Goal: Task Accomplishment & Management: Manage account settings

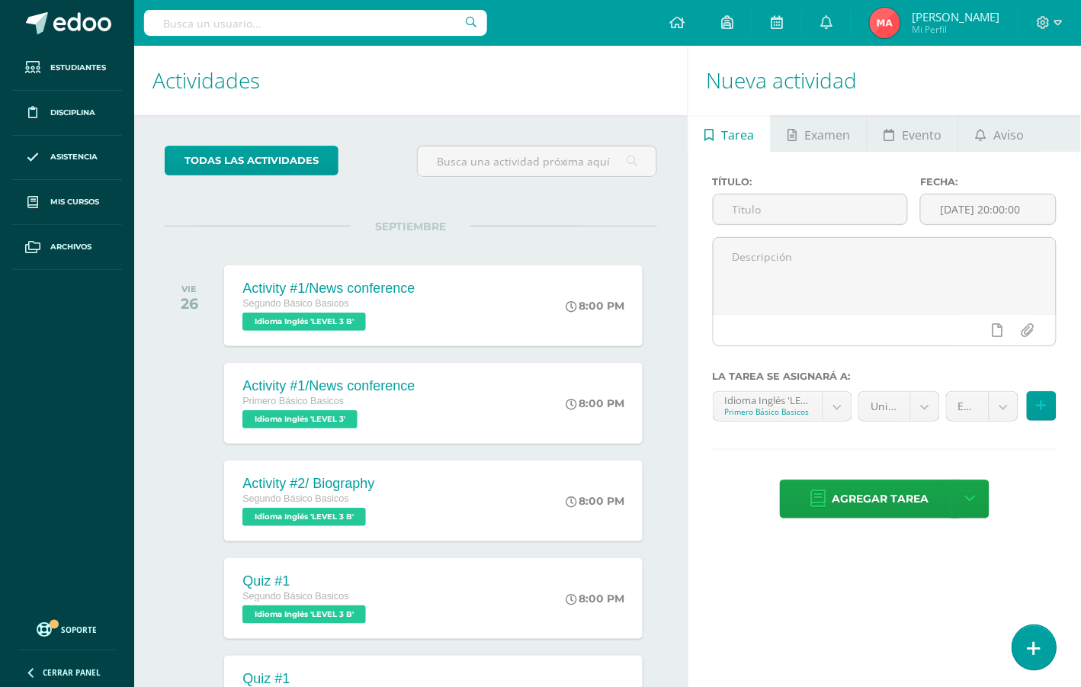
click at [1044, 654] on link at bounding box center [1033, 647] width 43 height 44
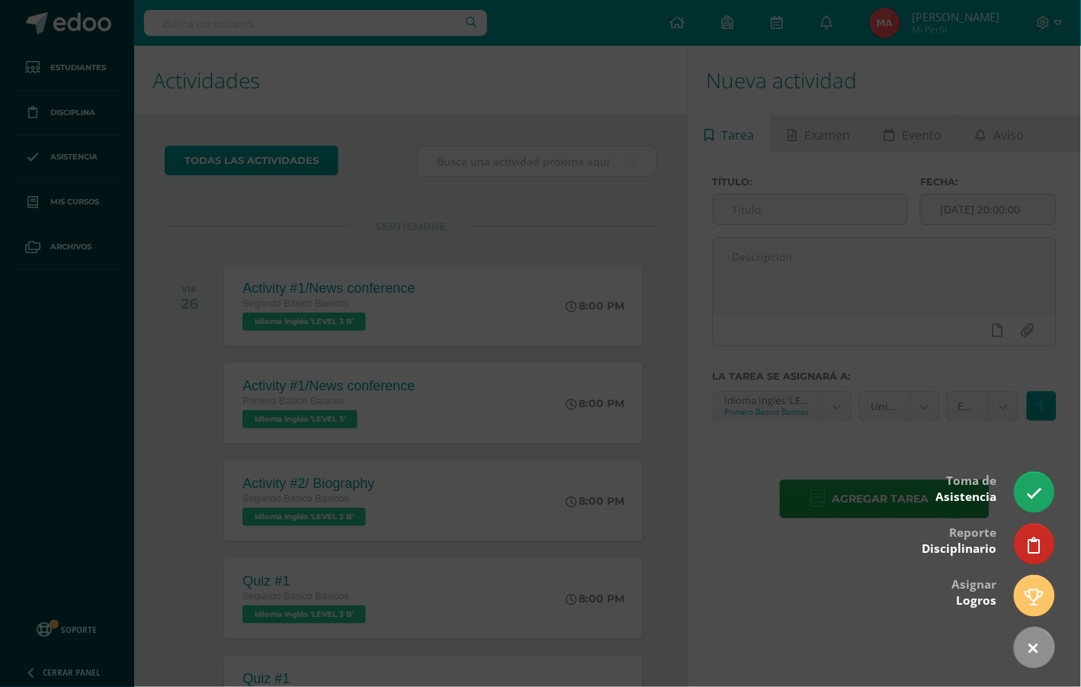
click at [467, 62] on div at bounding box center [540, 343] width 1081 height 687
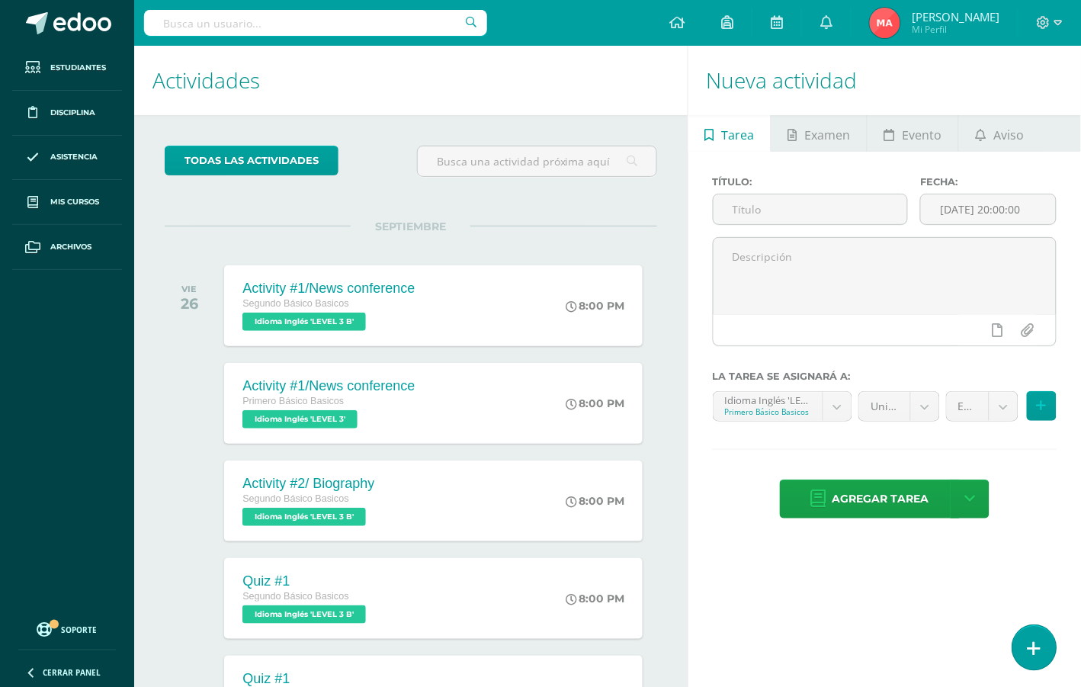
click at [1020, 645] on link at bounding box center [1033, 647] width 43 height 44
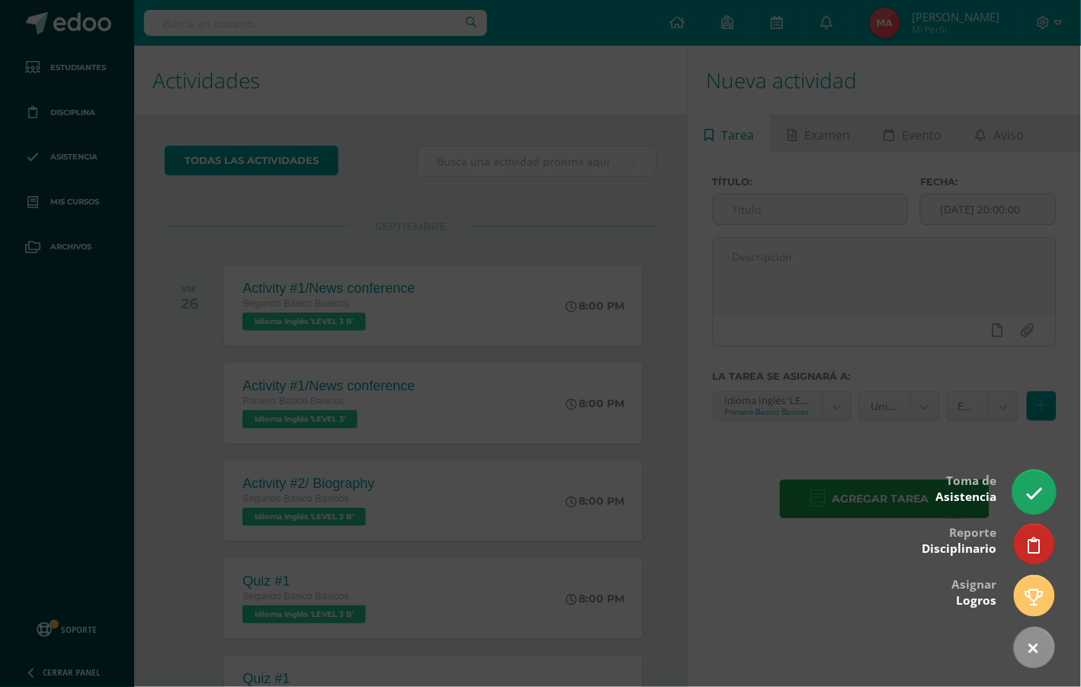
click at [1027, 486] on icon at bounding box center [1034, 494] width 18 height 18
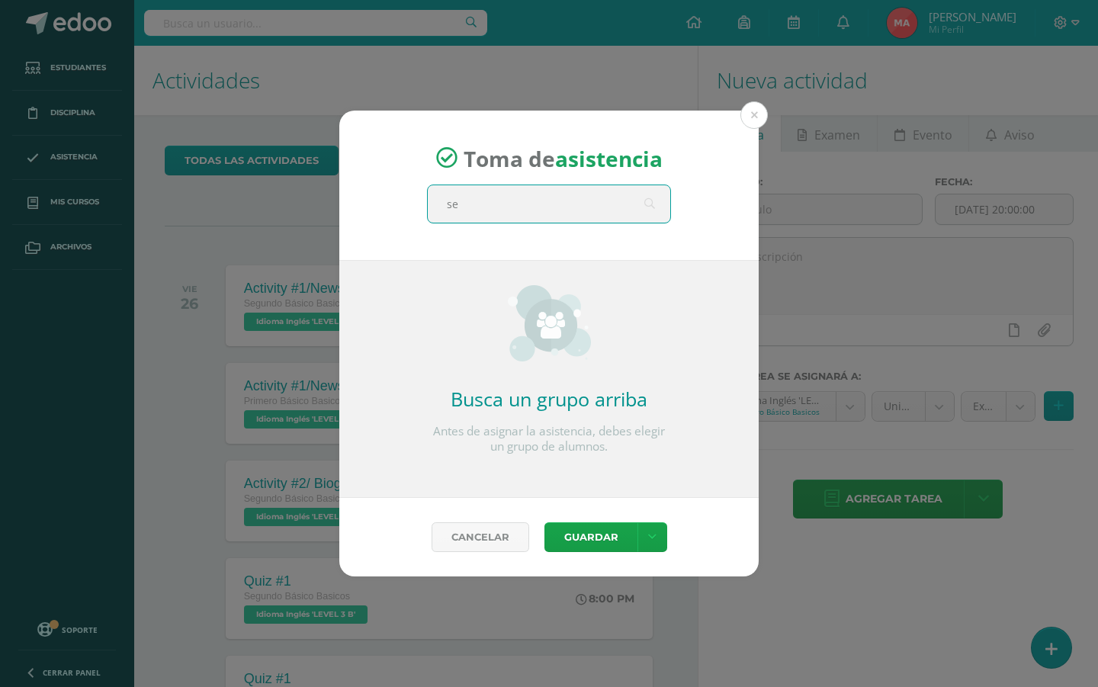
type input "seg"
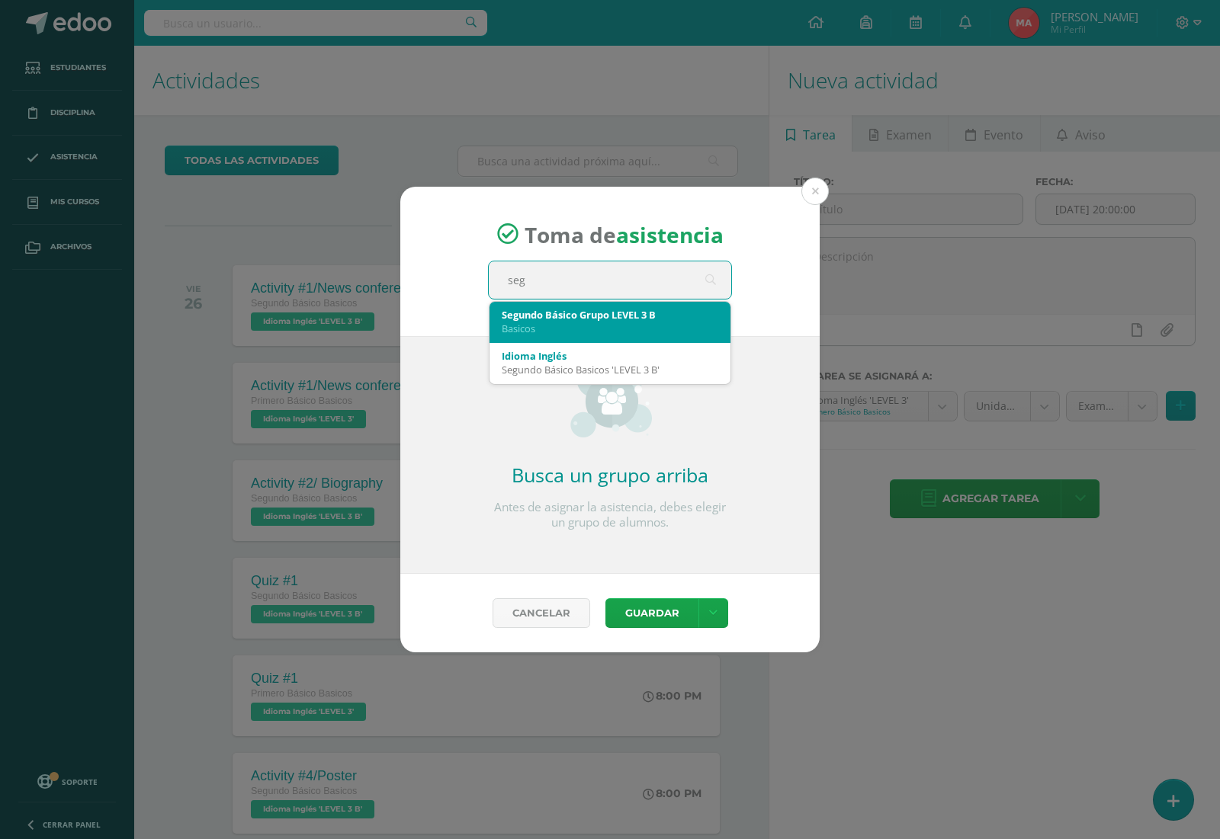
click at [577, 319] on div "Segundo Básico Grupo LEVEL 3 B" at bounding box center [610, 315] width 217 height 14
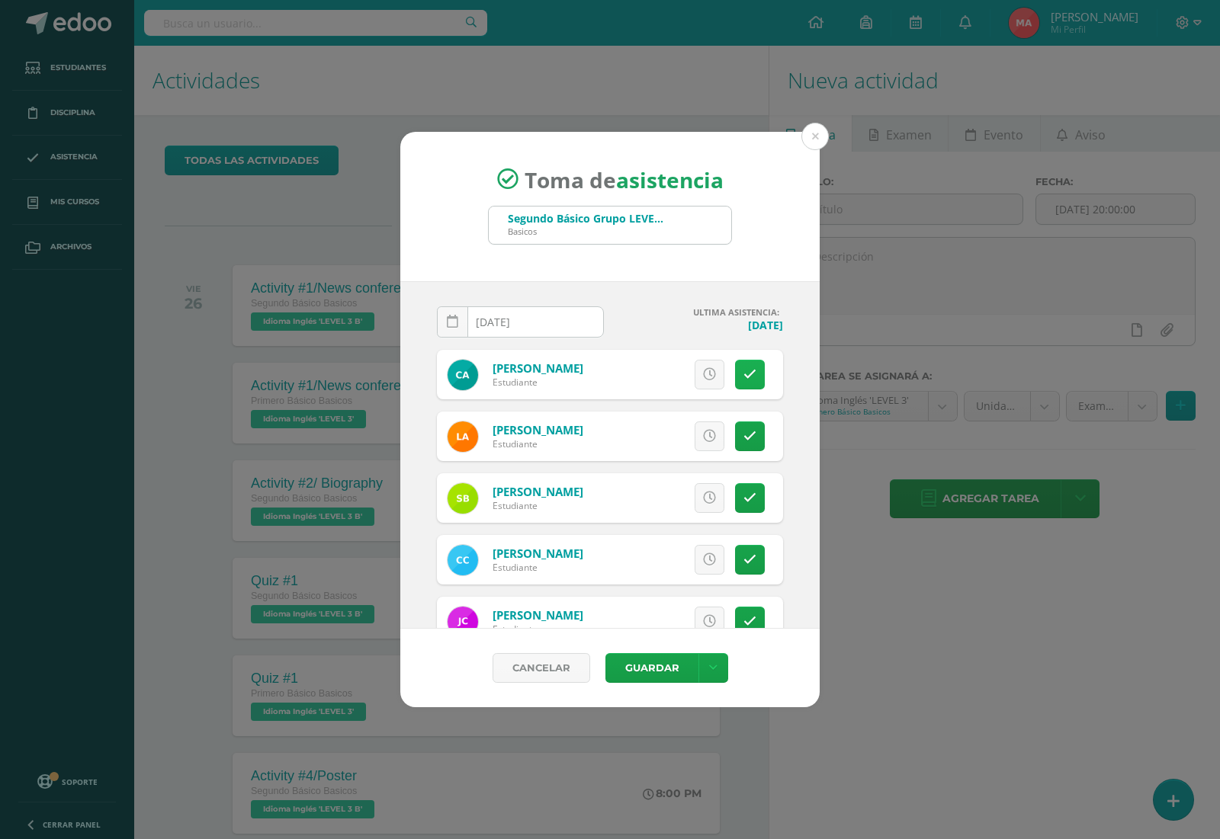
click at [746, 379] on link at bounding box center [750, 375] width 30 height 30
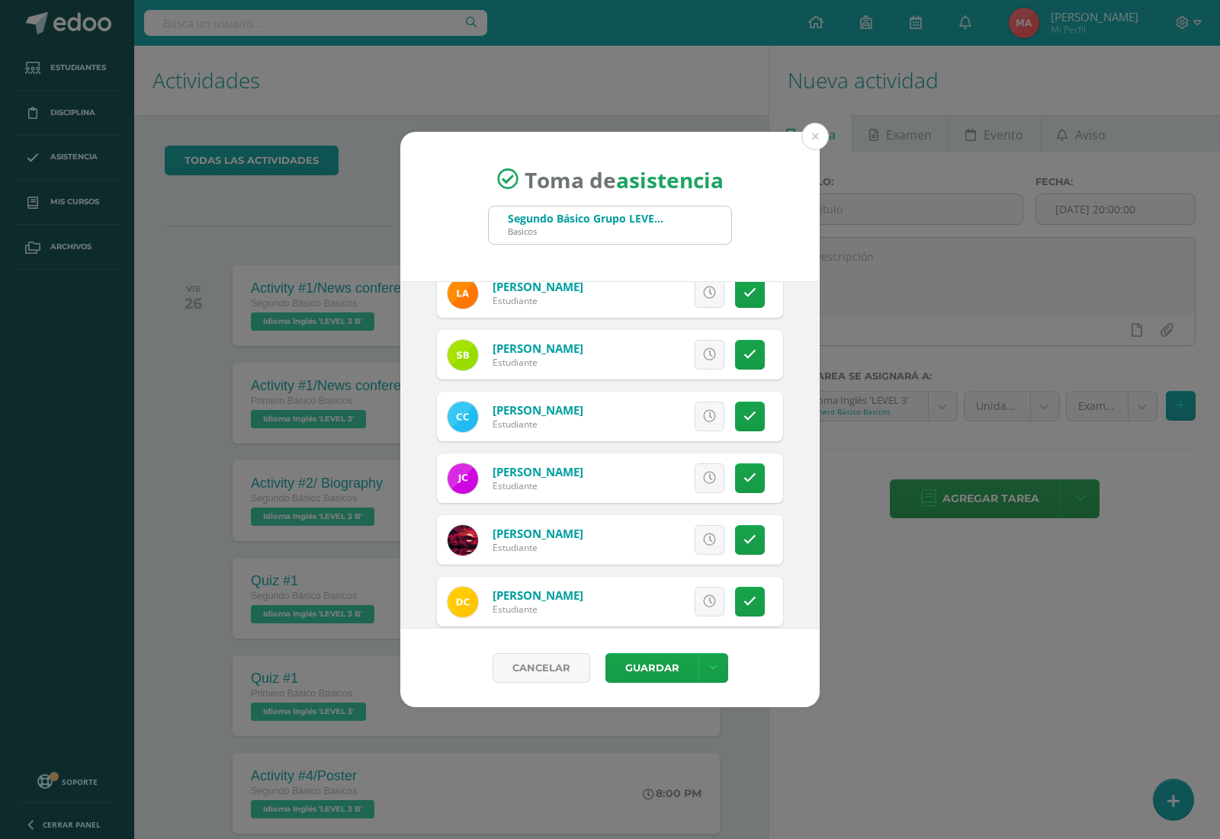
scroll to position [178, 0]
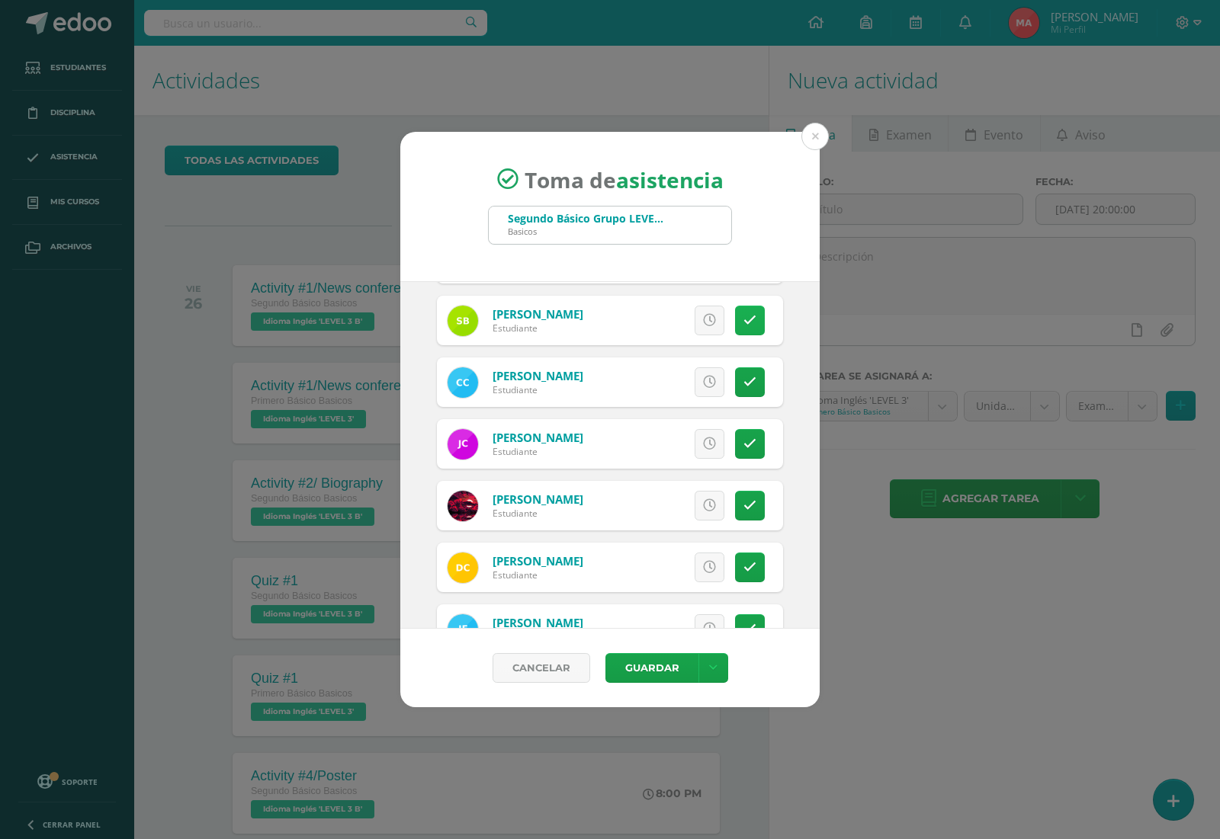
click at [735, 318] on link at bounding box center [750, 321] width 30 height 30
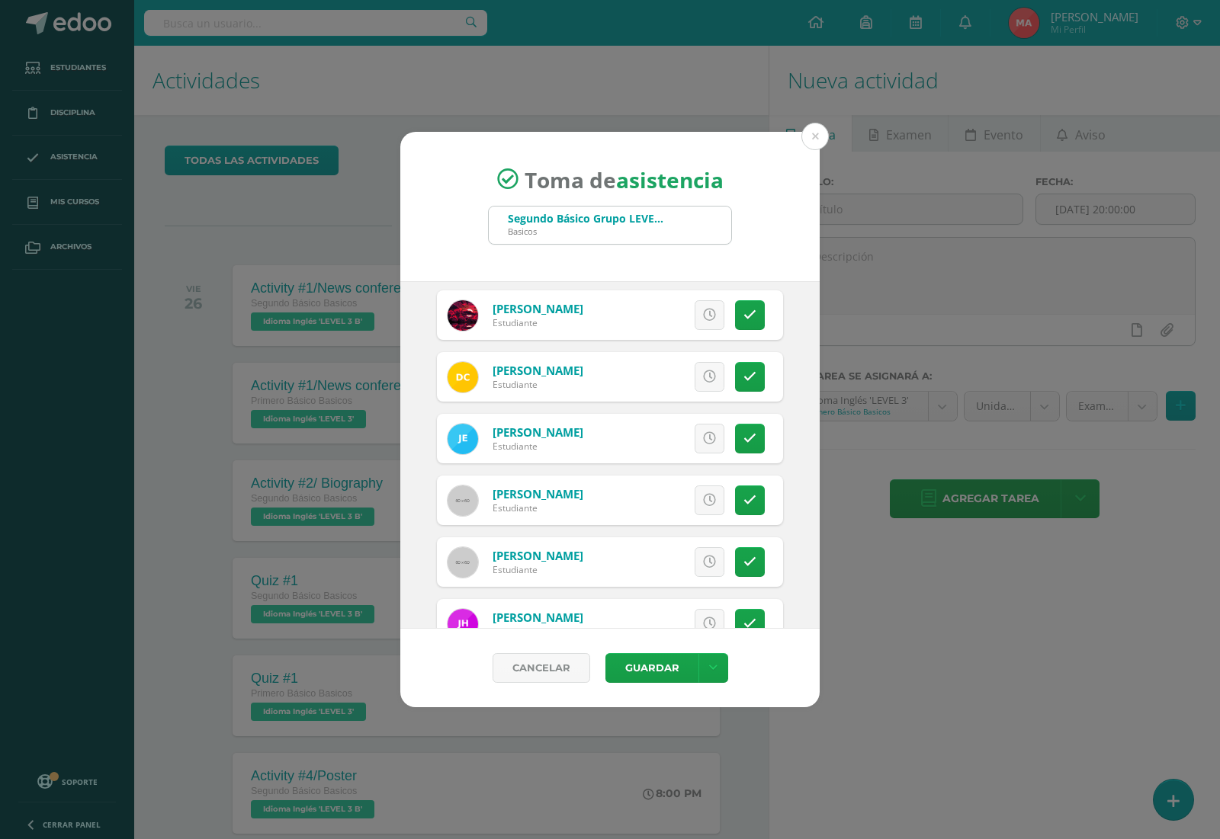
scroll to position [464, 0]
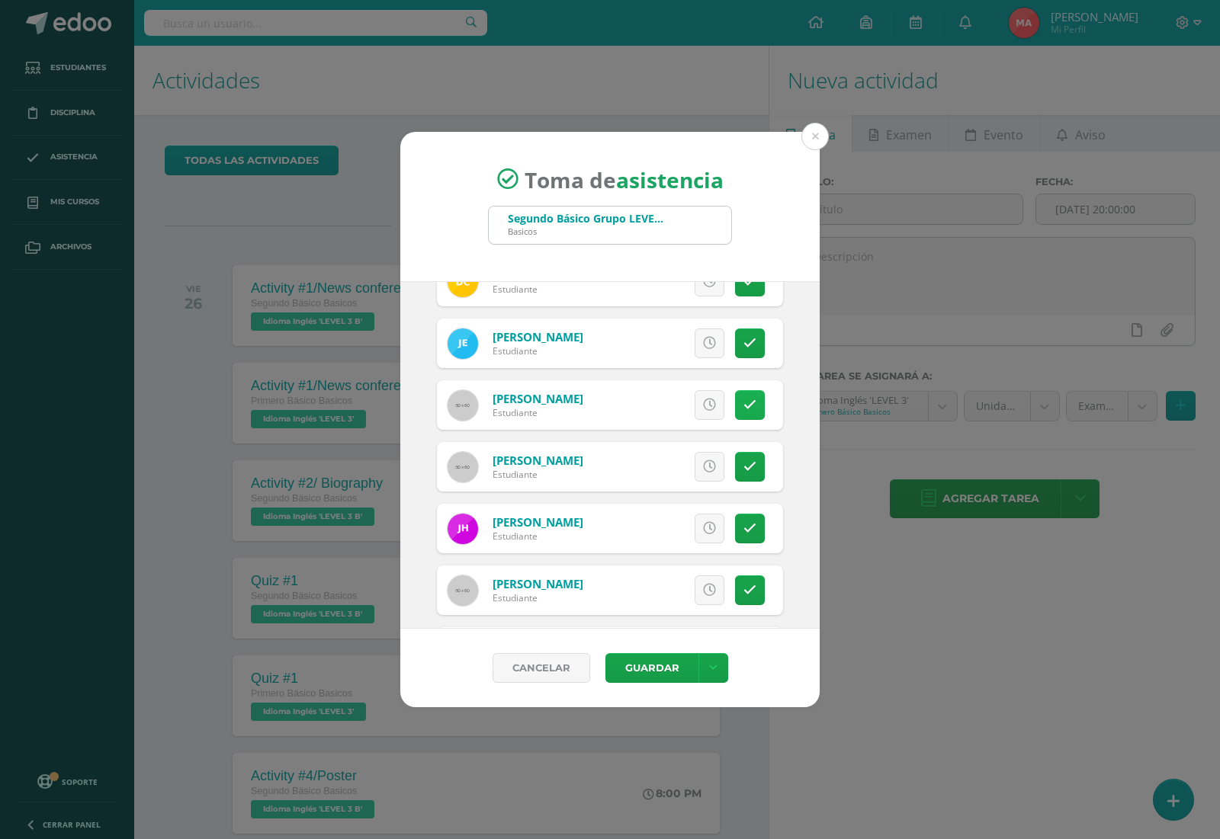
click at [740, 415] on link at bounding box center [750, 405] width 30 height 30
click at [736, 475] on link at bounding box center [750, 467] width 30 height 30
click at [743, 523] on icon at bounding box center [749, 528] width 13 height 13
click at [746, 523] on icon at bounding box center [750, 528] width 8 height 13
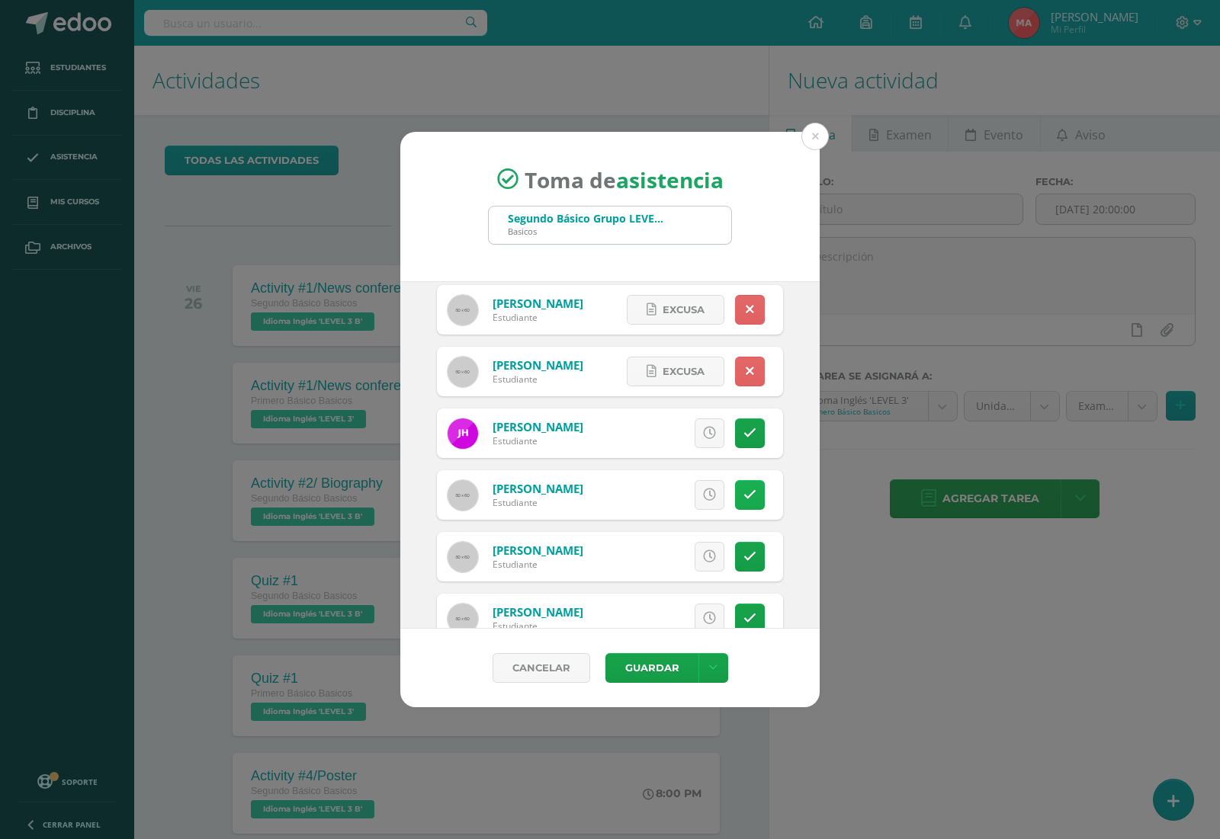
click at [743, 489] on icon at bounding box center [749, 495] width 13 height 13
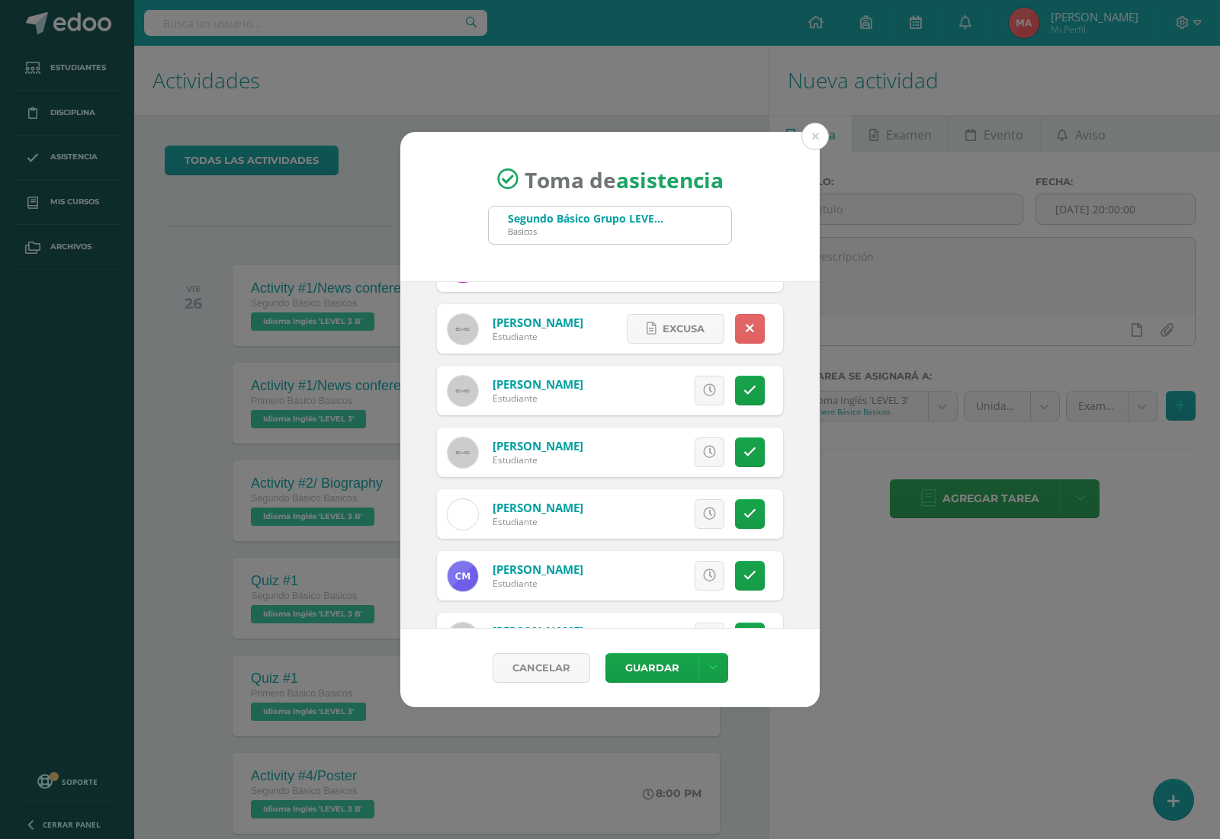
scroll to position [749, 0]
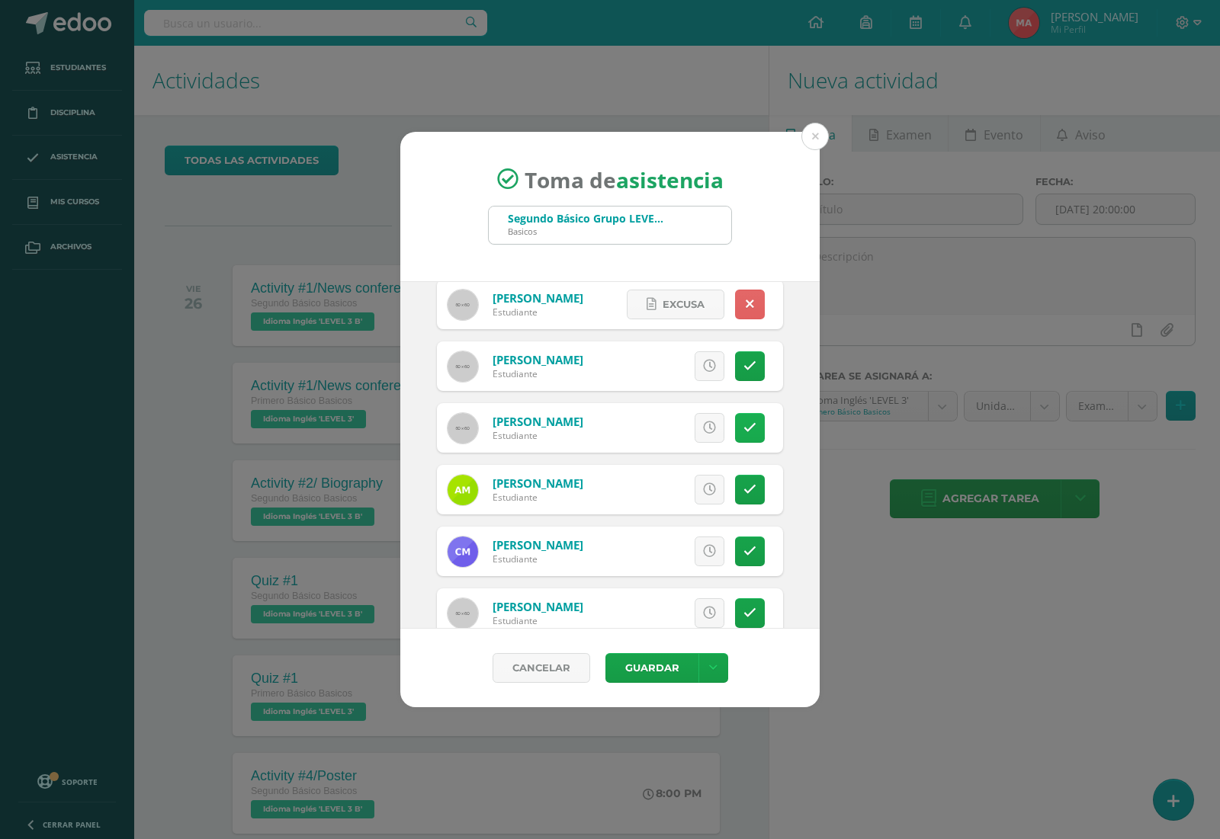
drag, startPoint x: 733, startPoint y: 423, endPoint x: 733, endPoint y: 435, distance: 11.5
click at [743, 424] on icon at bounding box center [749, 428] width 13 height 13
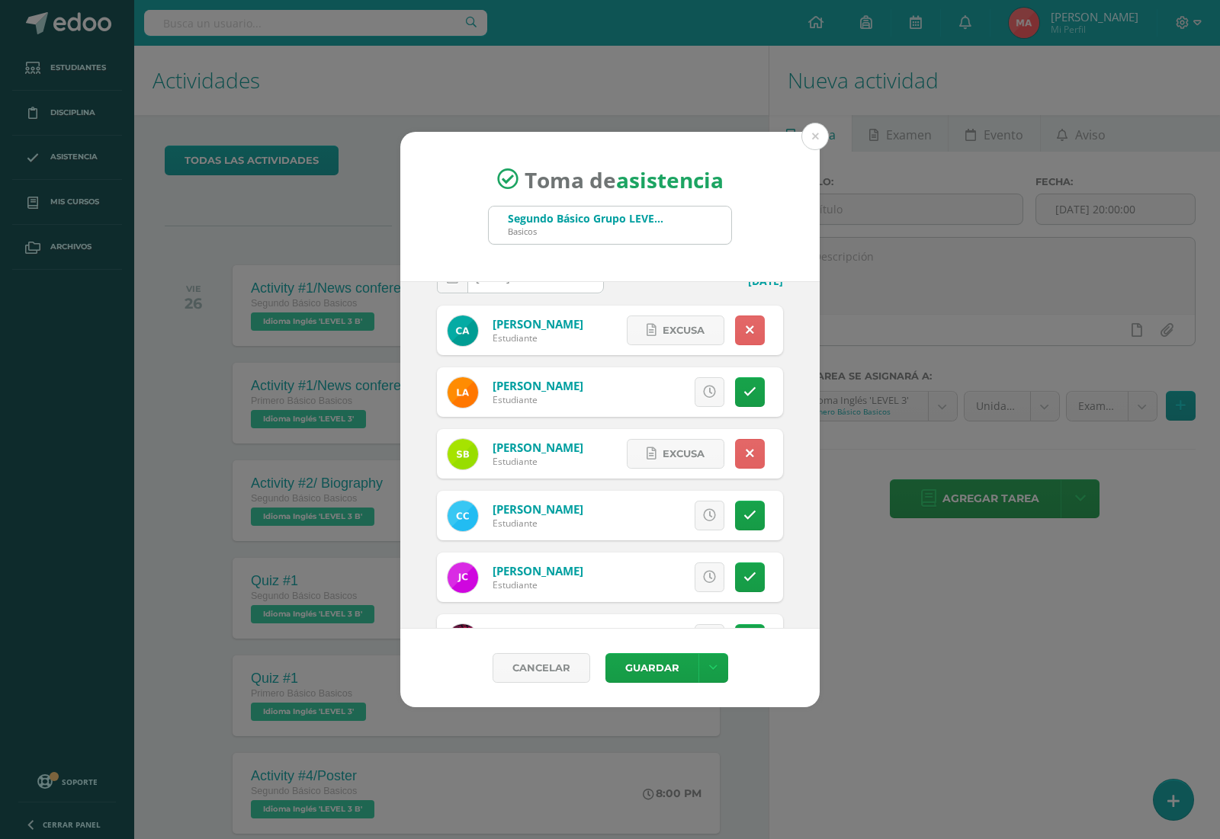
scroll to position [0, 0]
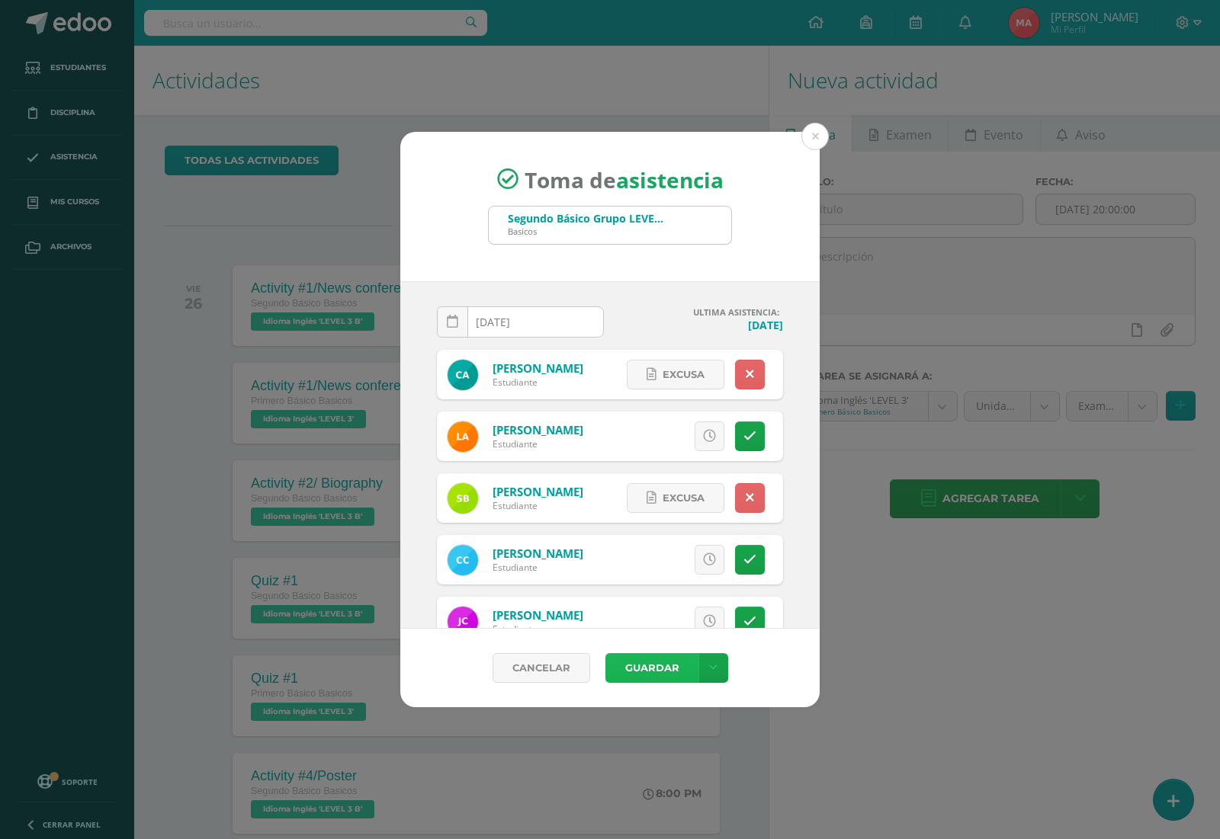
click at [634, 664] on button "Guardar" at bounding box center [651, 668] width 93 height 30
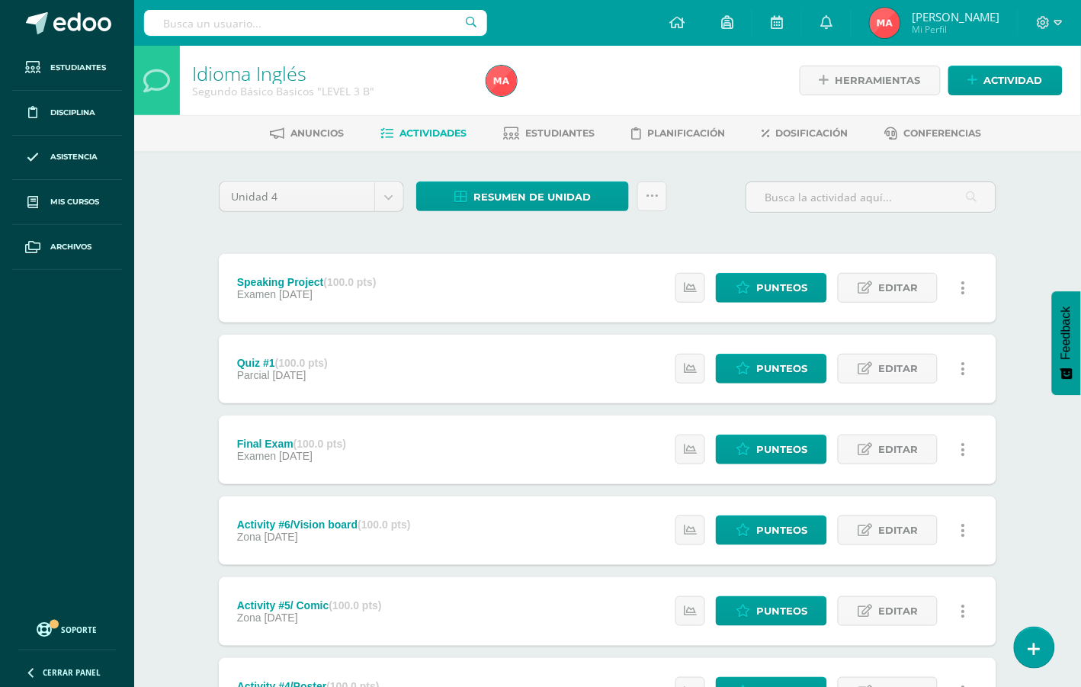
click at [1046, 168] on div "Idioma Inglés Segundo Básico Basicos "LEVEL 3 B" Herramientas Detalle de asiste…" at bounding box center [607, 596] width 947 height 1100
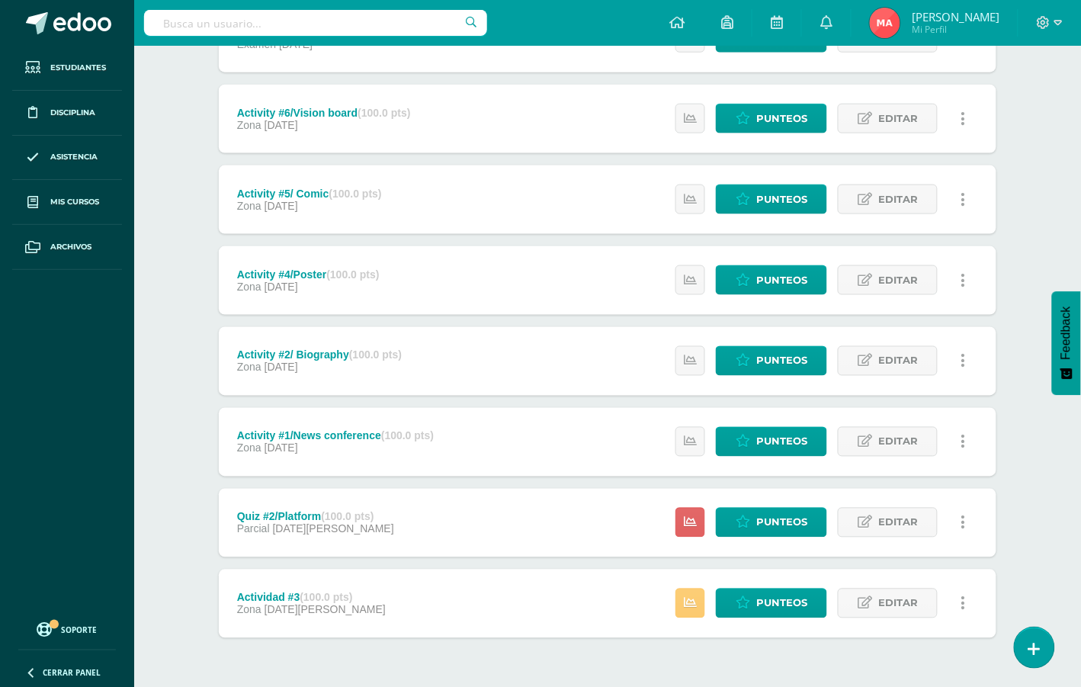
scroll to position [457, 0]
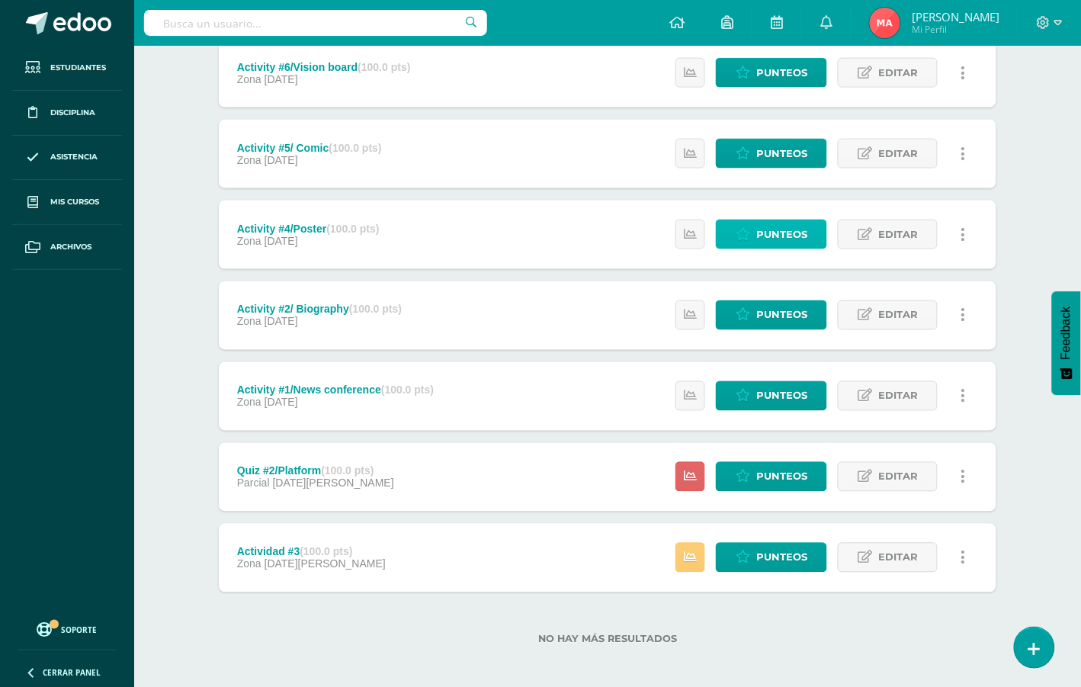
click at [783, 231] on span "Punteos" at bounding box center [781, 234] width 51 height 28
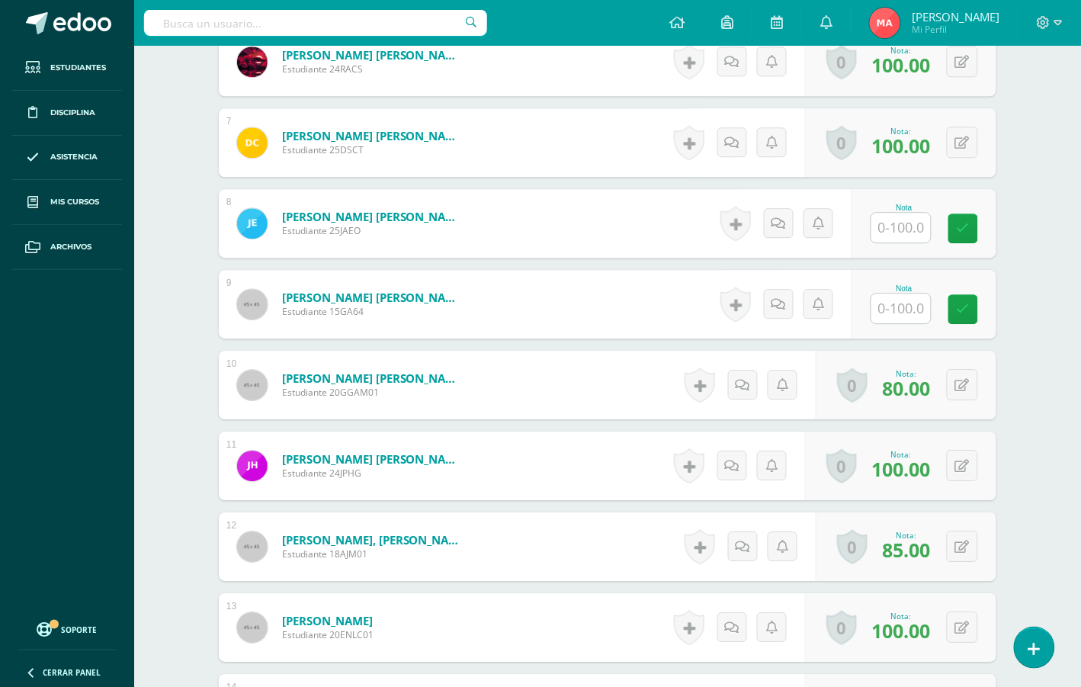
scroll to position [955, 0]
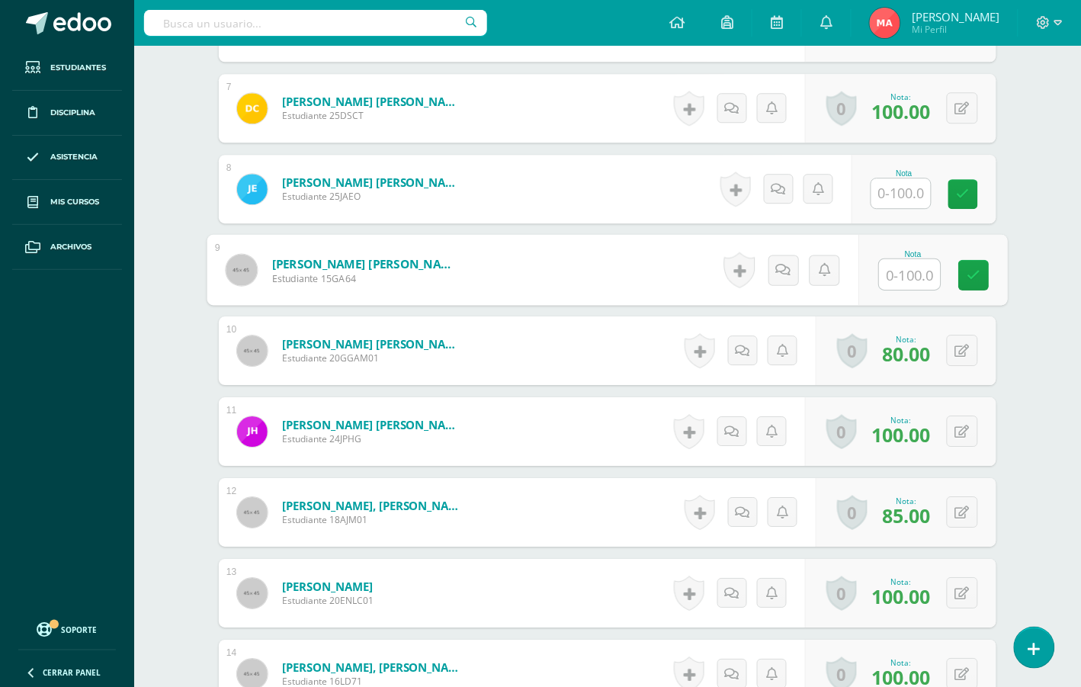
click at [897, 268] on input "text" at bounding box center [910, 274] width 61 height 30
type input "90"
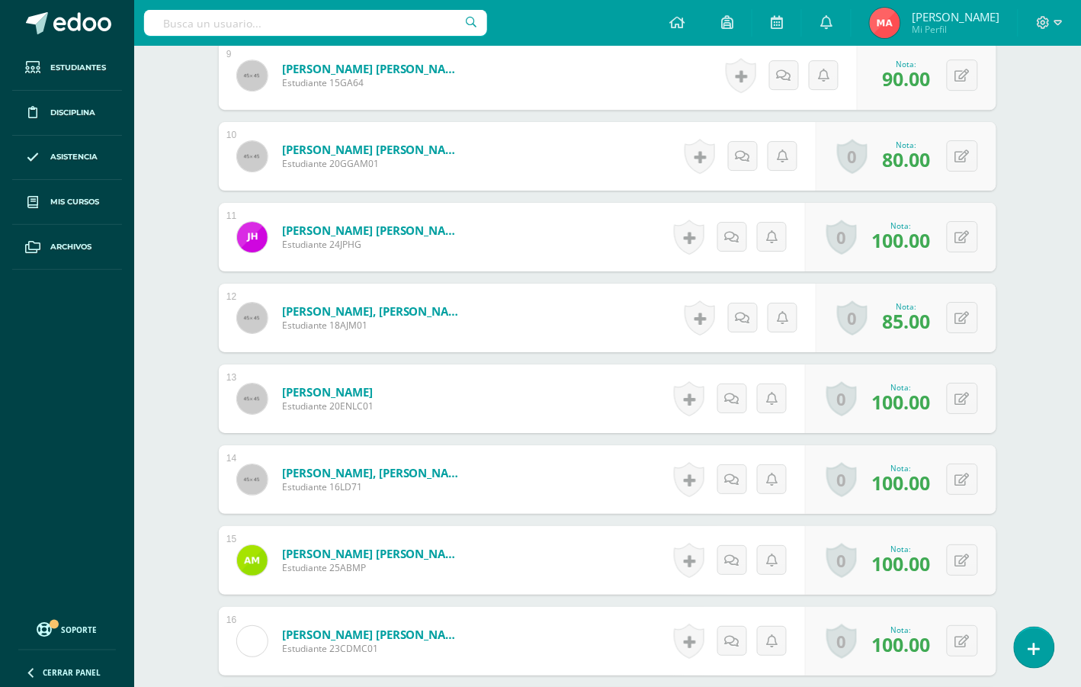
scroll to position [1146, 0]
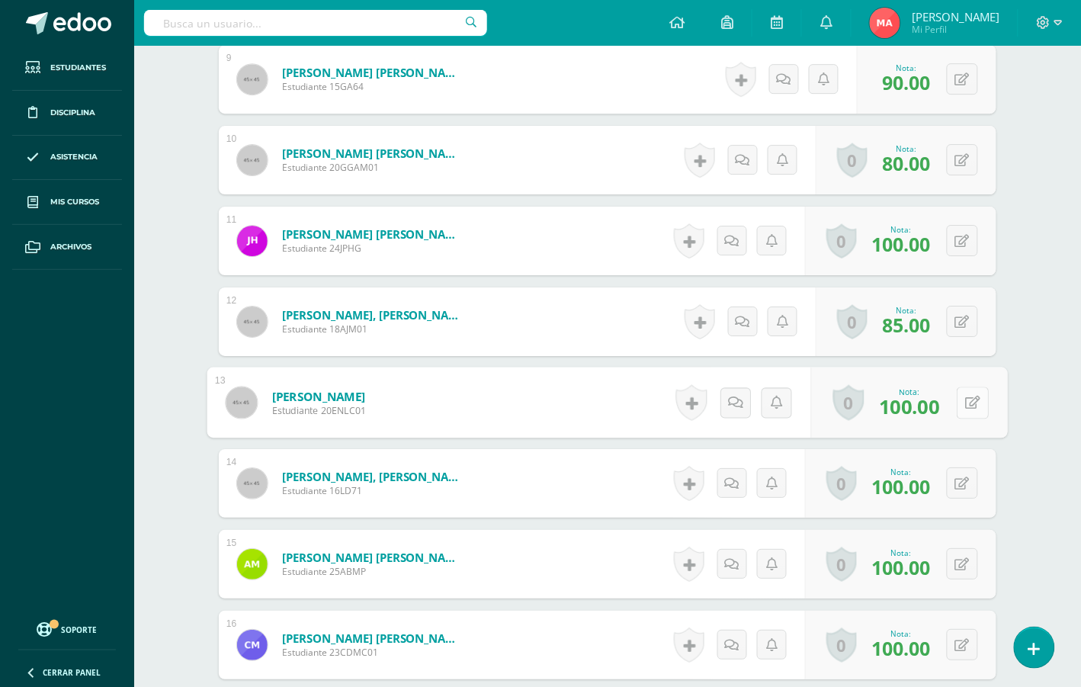
click at [957, 409] on button at bounding box center [973, 403] width 32 height 32
type input "90"
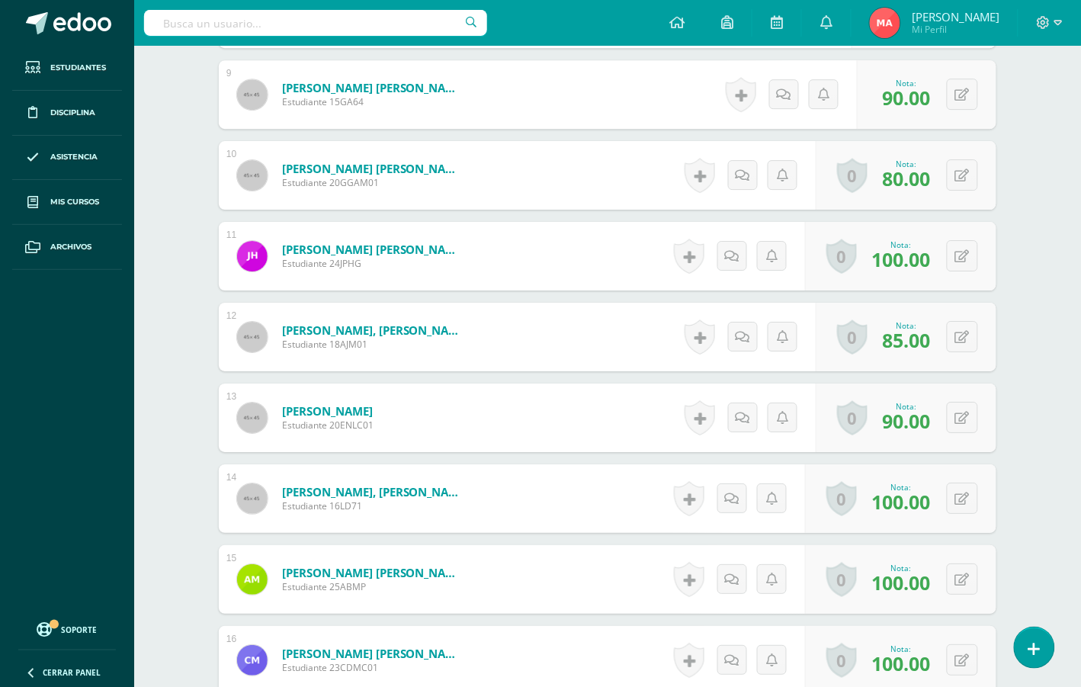
scroll to position [1035, 0]
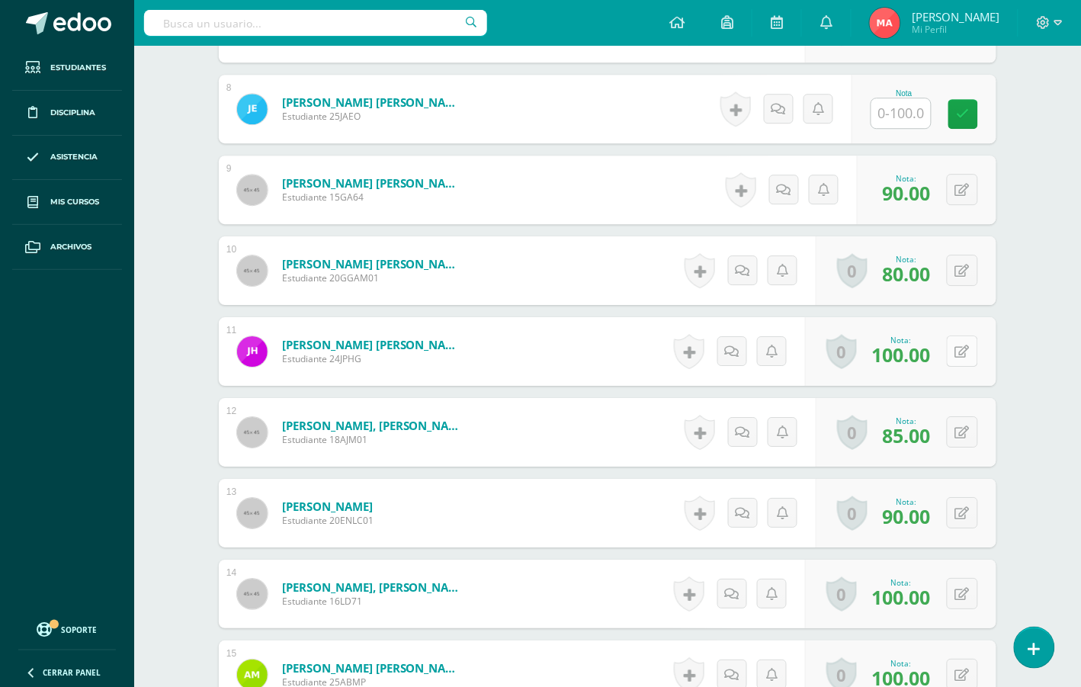
click at [970, 341] on button at bounding box center [962, 350] width 31 height 31
type input "90"
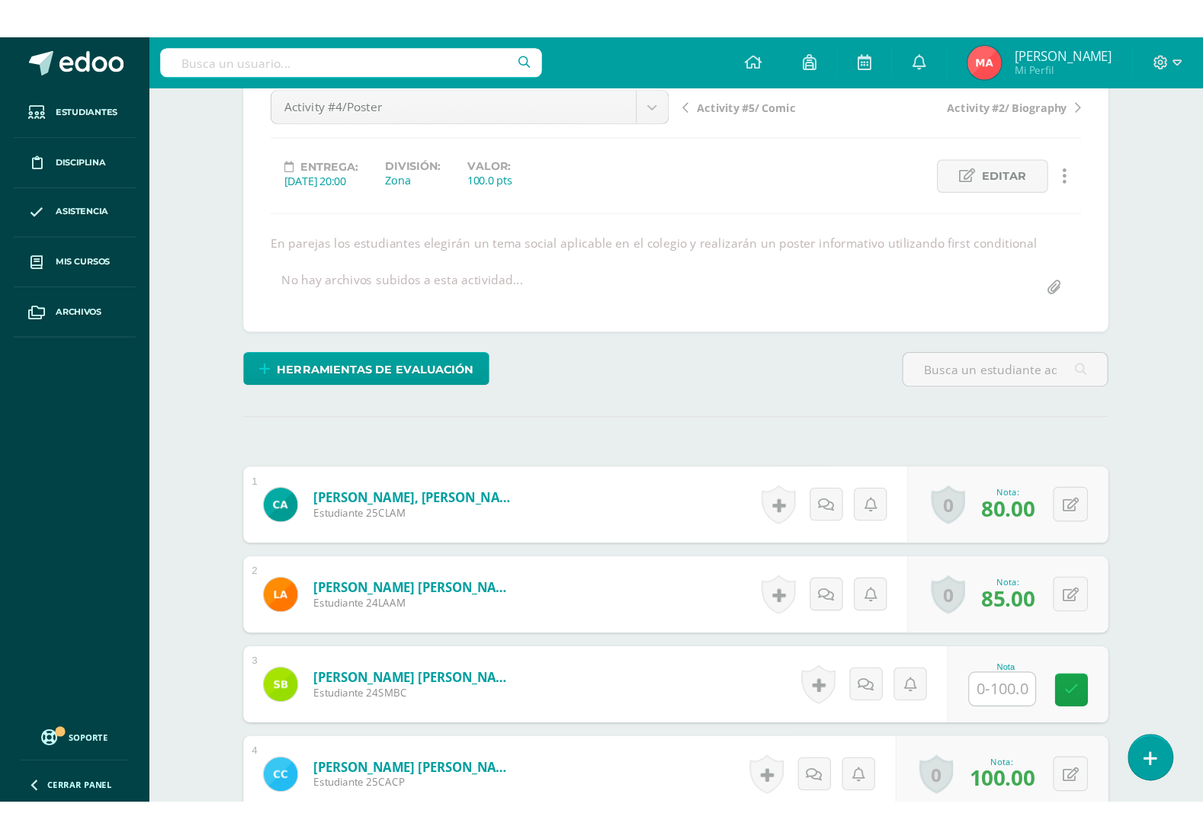
scroll to position [0, 0]
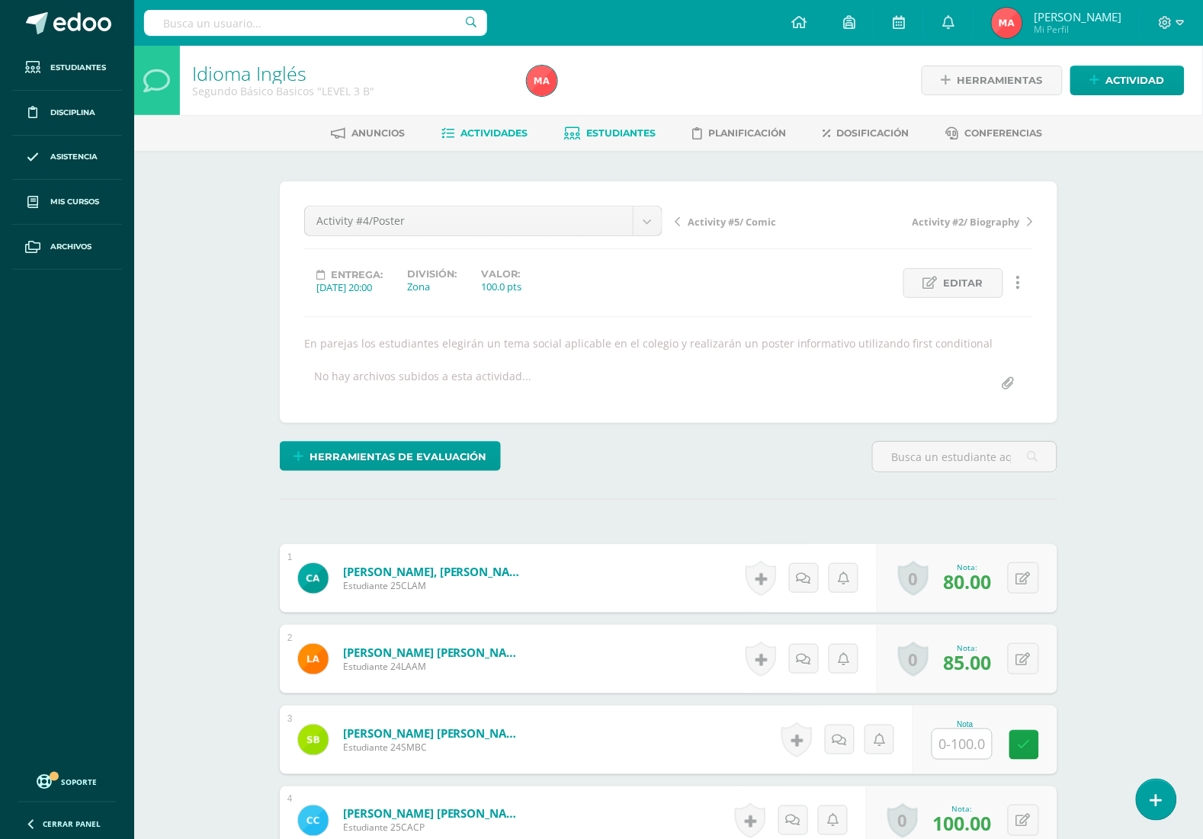
click at [601, 122] on link "Estudiantes" at bounding box center [610, 133] width 91 height 24
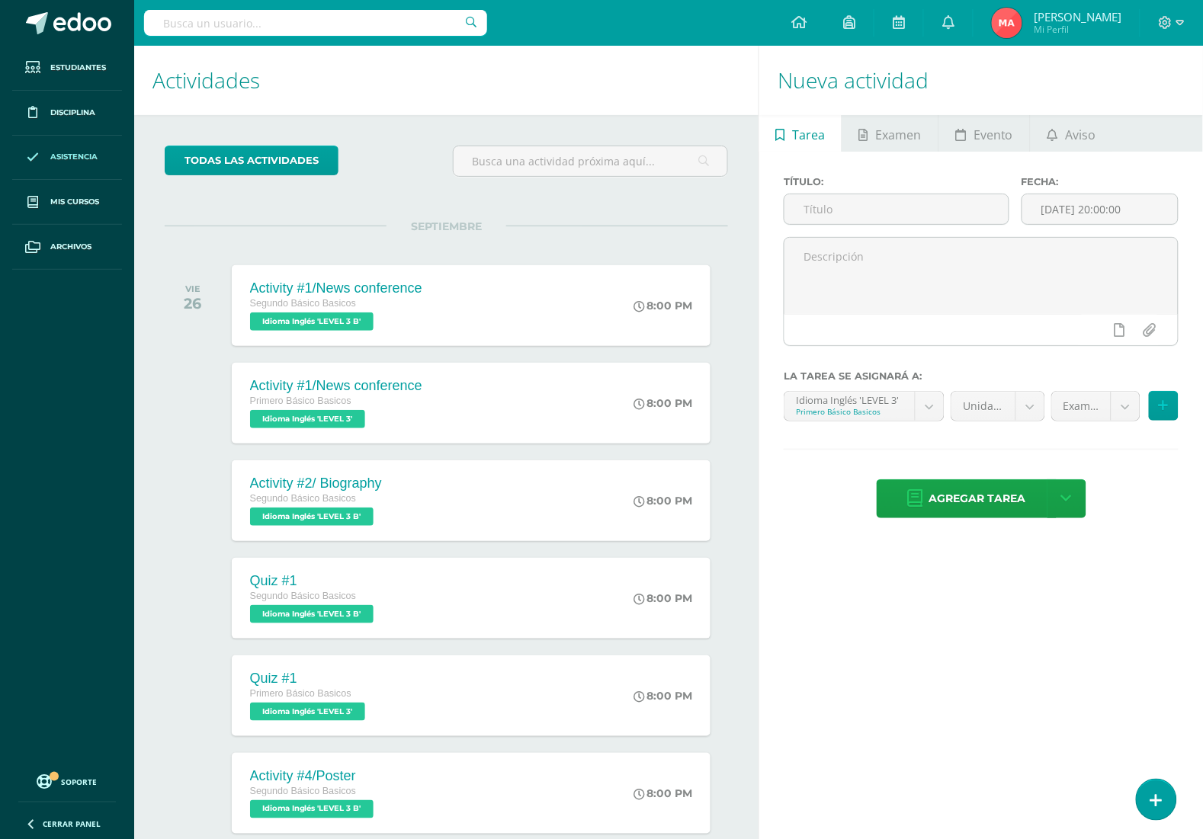
click at [100, 150] on link "Asistencia" at bounding box center [67, 158] width 110 height 45
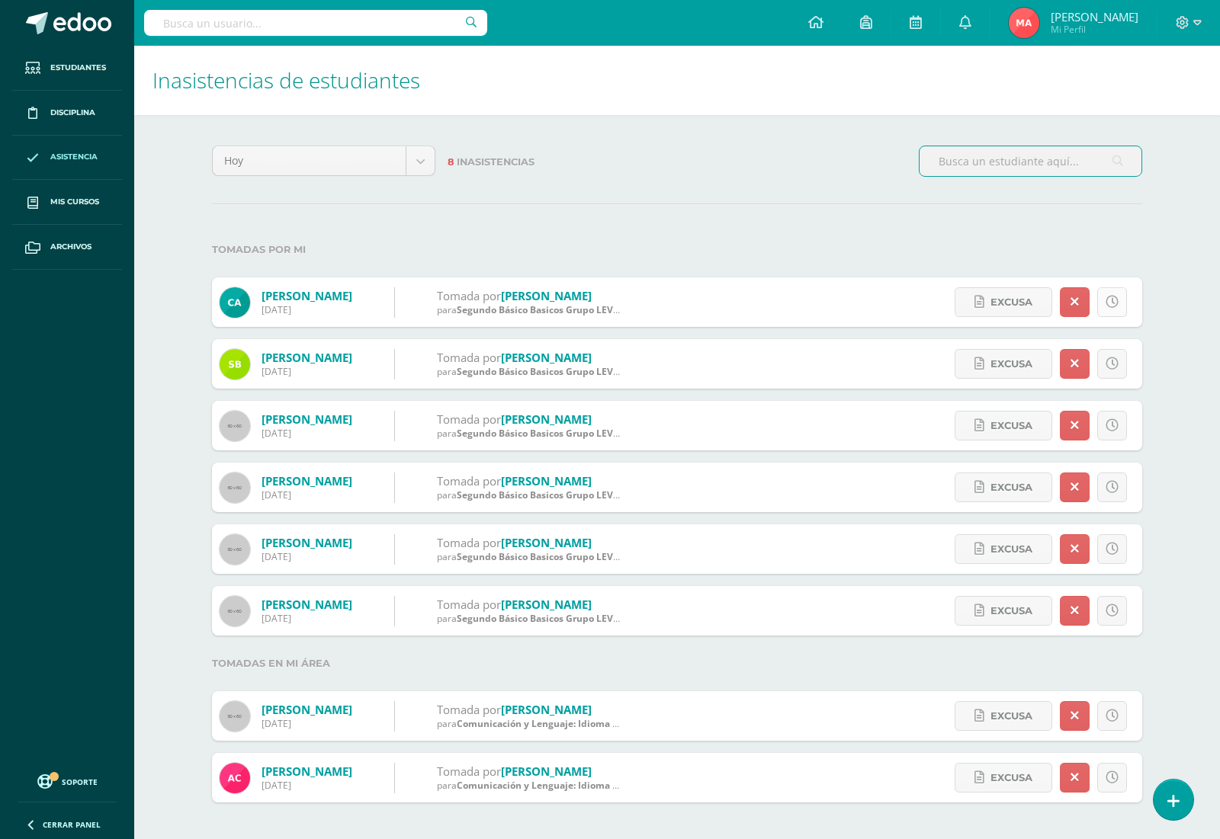
click at [1121, 306] on link at bounding box center [1112, 302] width 30 height 30
click at [1105, 368] on icon at bounding box center [1111, 364] width 13 height 13
click at [1108, 418] on link at bounding box center [1112, 426] width 30 height 30
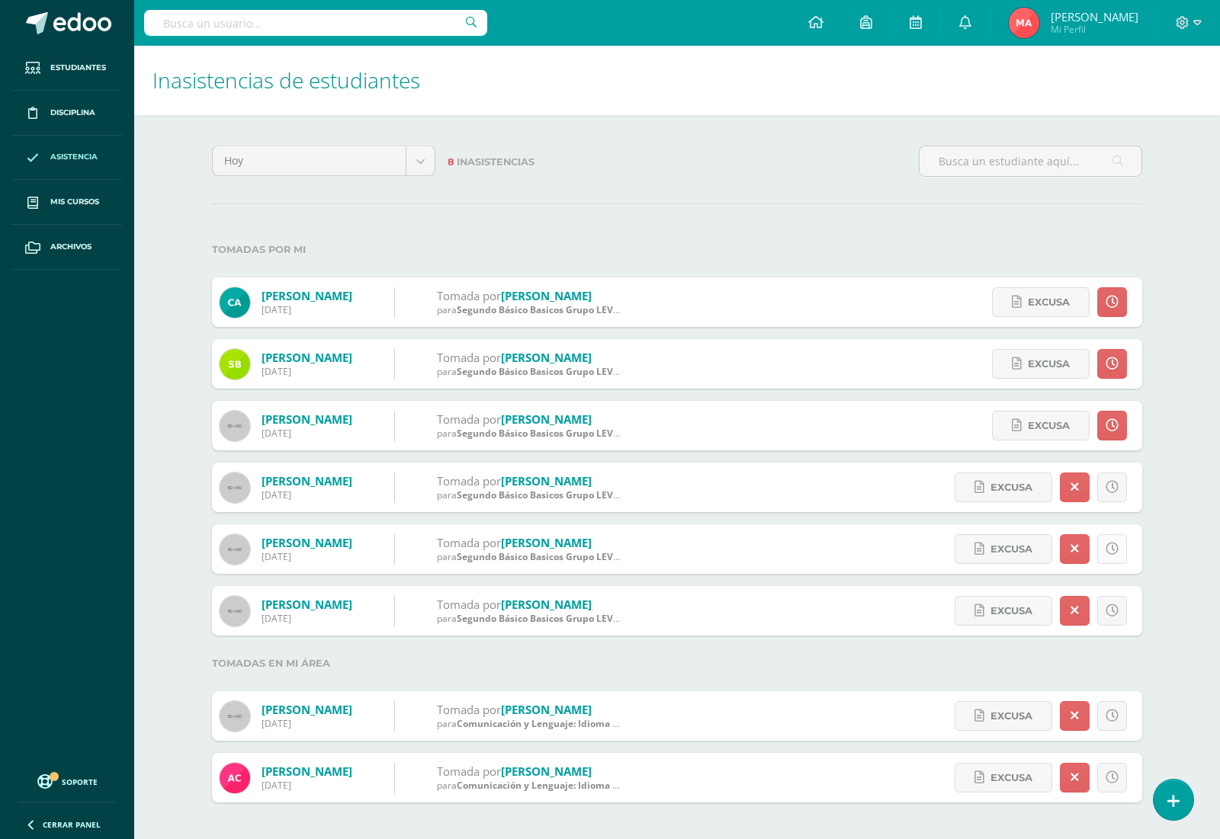
click at [1102, 542] on link at bounding box center [1112, 549] width 30 height 30
click at [1115, 597] on link at bounding box center [1112, 611] width 30 height 30
click at [974, 241] on label "Tomadas por mi" at bounding box center [677, 249] width 930 height 31
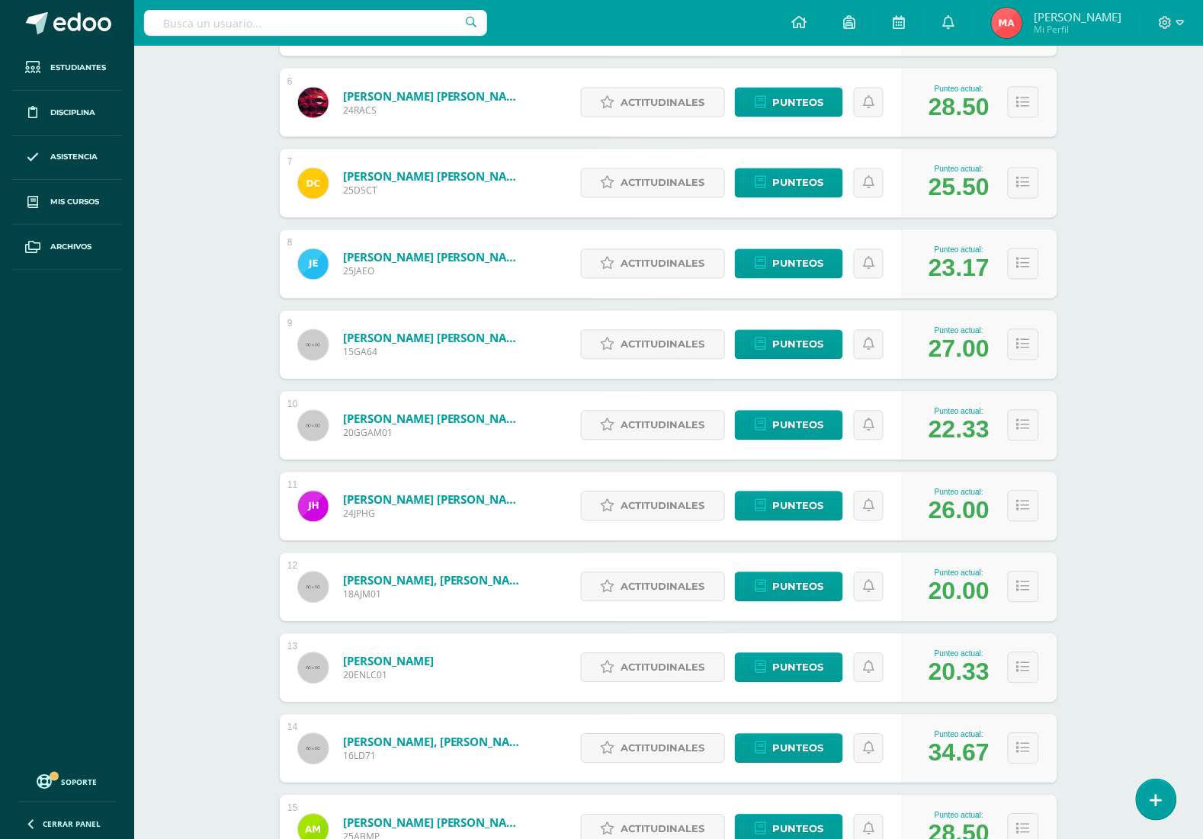
scroll to position [1048, 0]
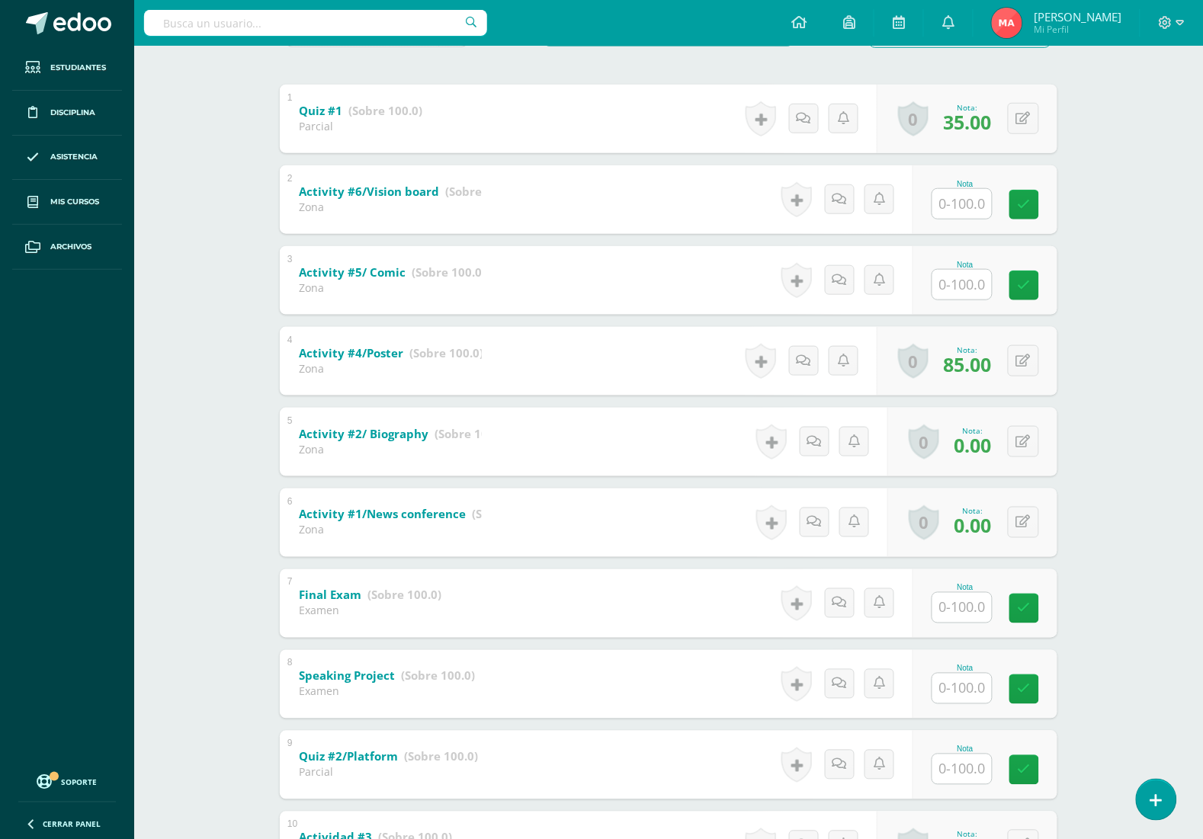
scroll to position [432, 0]
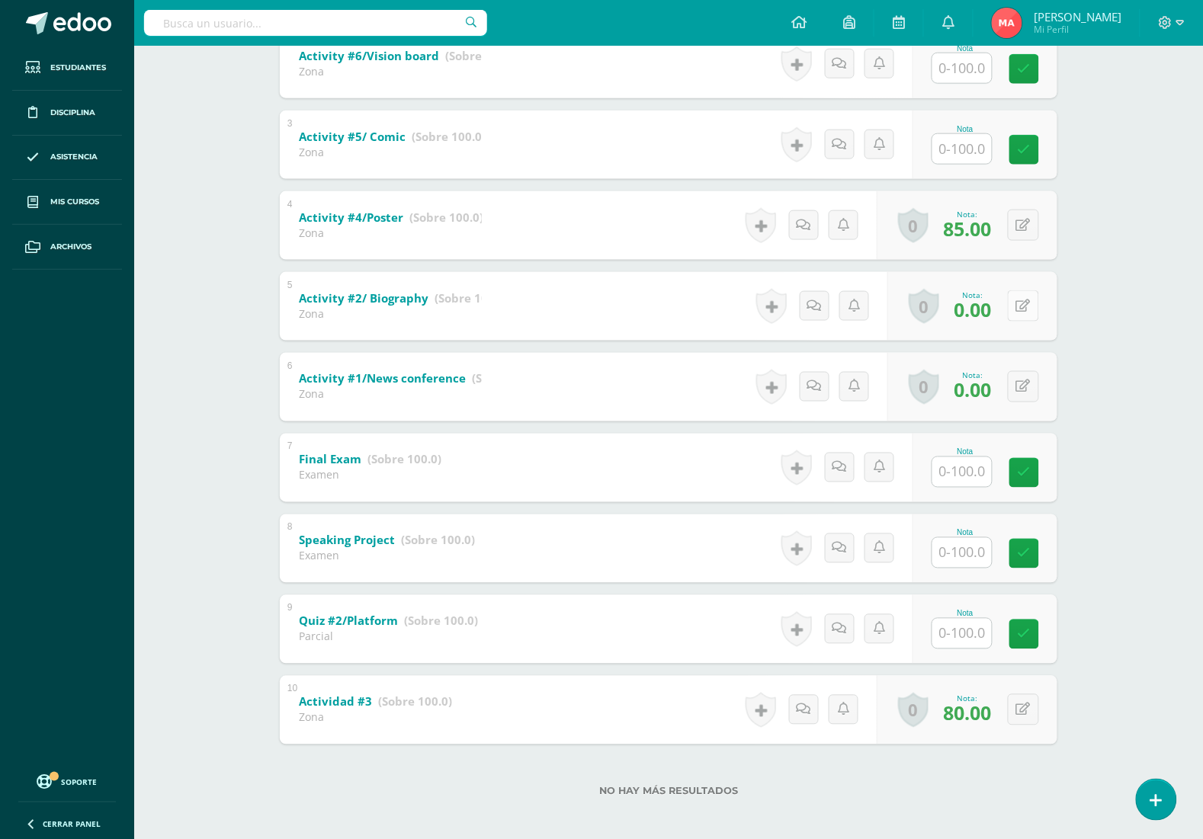
click at [1028, 300] on icon at bounding box center [1023, 306] width 14 height 13
click at [1156, 446] on div "Idioma Inglés Segundo Básico Basicos "LEVEL 3 B" Herramientas Detalle de asiste…" at bounding box center [668, 230] width 1069 height 1232
click at [1015, 311] on div "0 Logros Logros obtenidos Aún no hay logros agregados Nota: 0.00" at bounding box center [972, 306] width 170 height 69
click at [1027, 300] on icon at bounding box center [1034, 306] width 15 height 13
click at [923, 302] on input "text" at bounding box center [935, 310] width 61 height 30
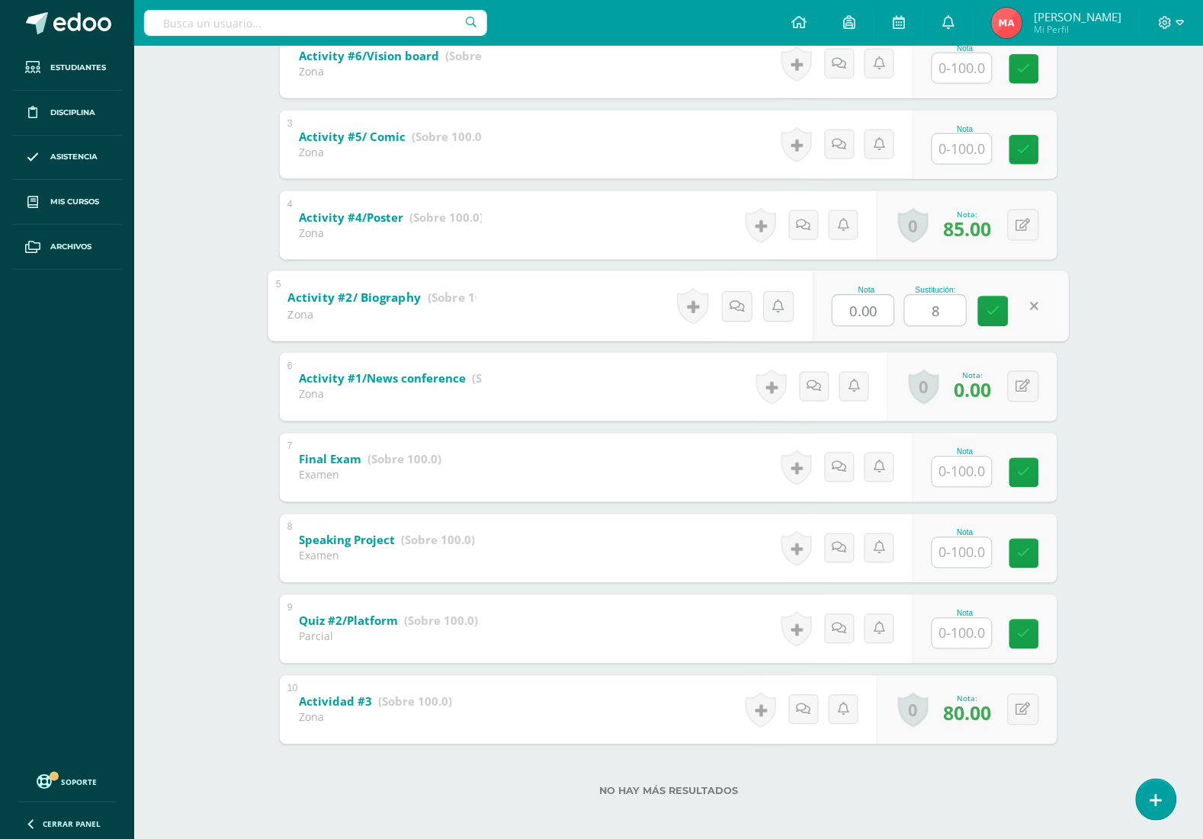
type input "80"
click at [1024, 376] on button at bounding box center [1023, 386] width 31 height 31
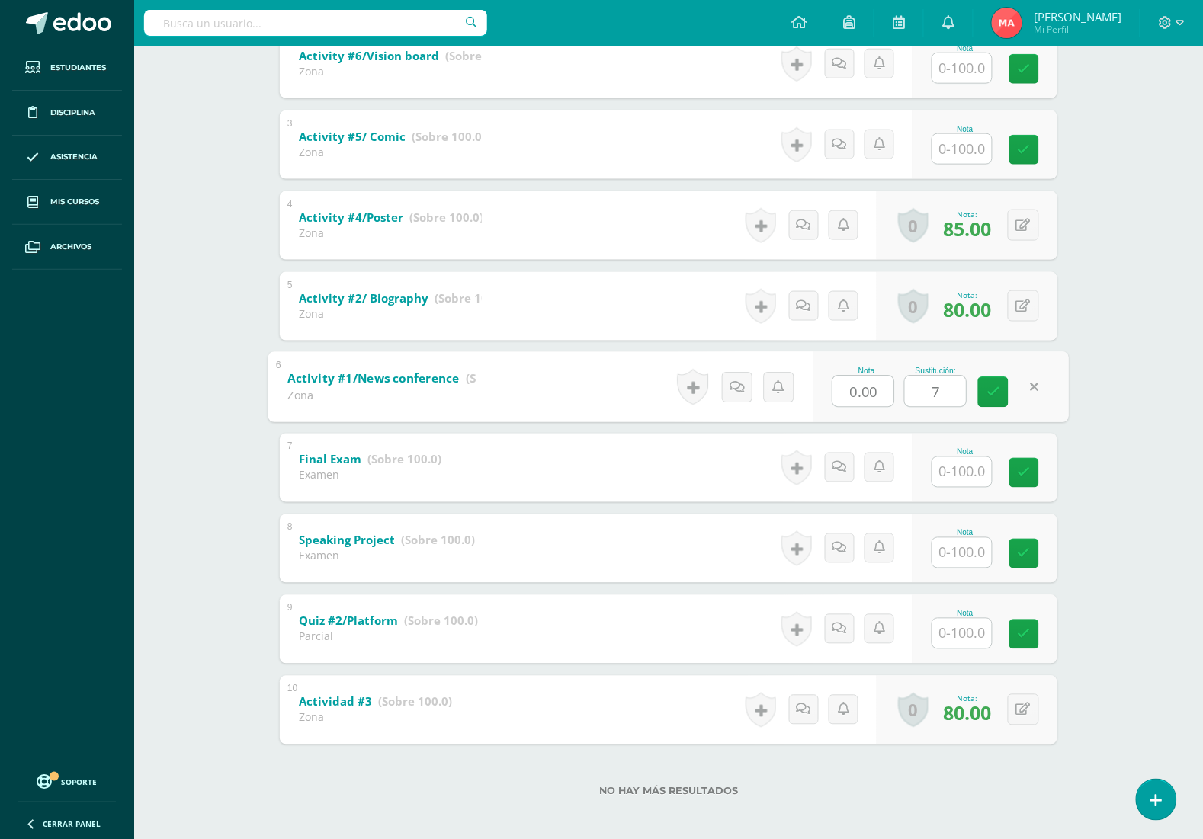
type input "75"
click at [1130, 250] on div "Idioma Inglés Segundo Básico Basicos "LEVEL 3 B" Herramientas Detalle de asiste…" at bounding box center [668, 230] width 1069 height 1232
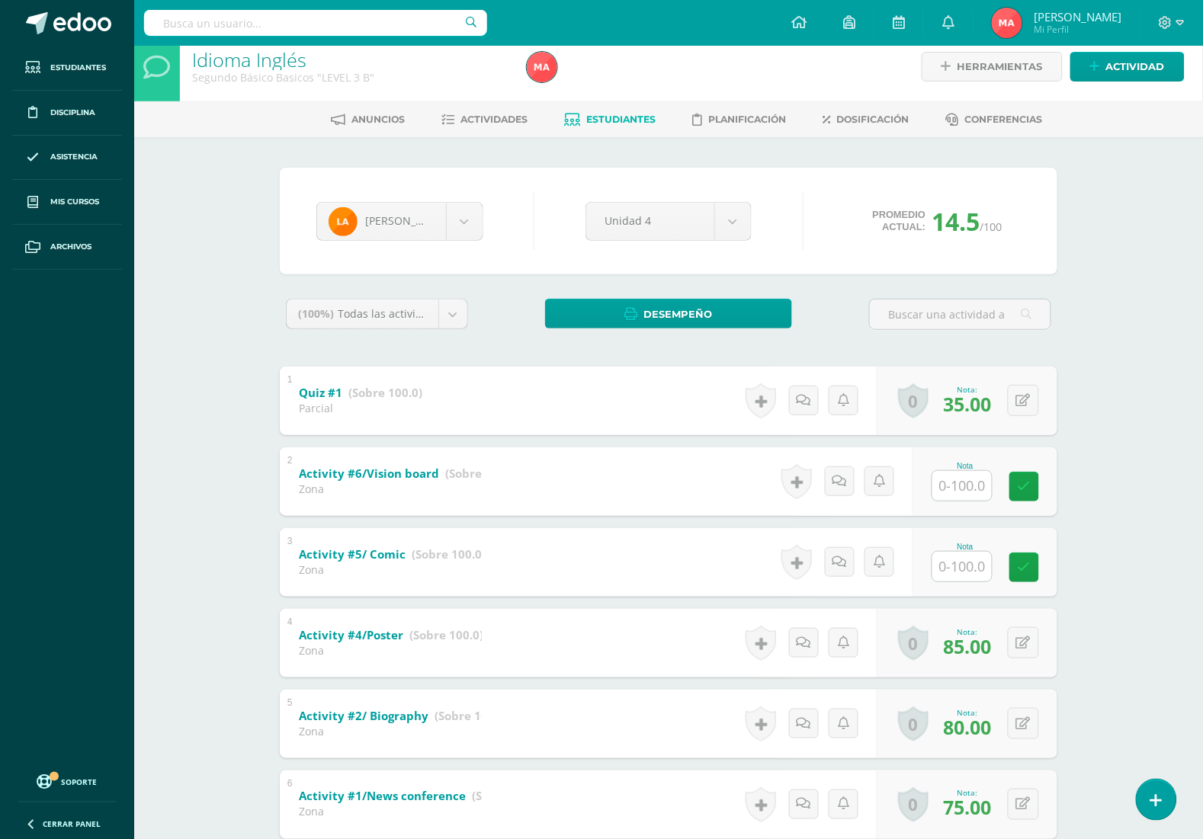
scroll to position [0, 0]
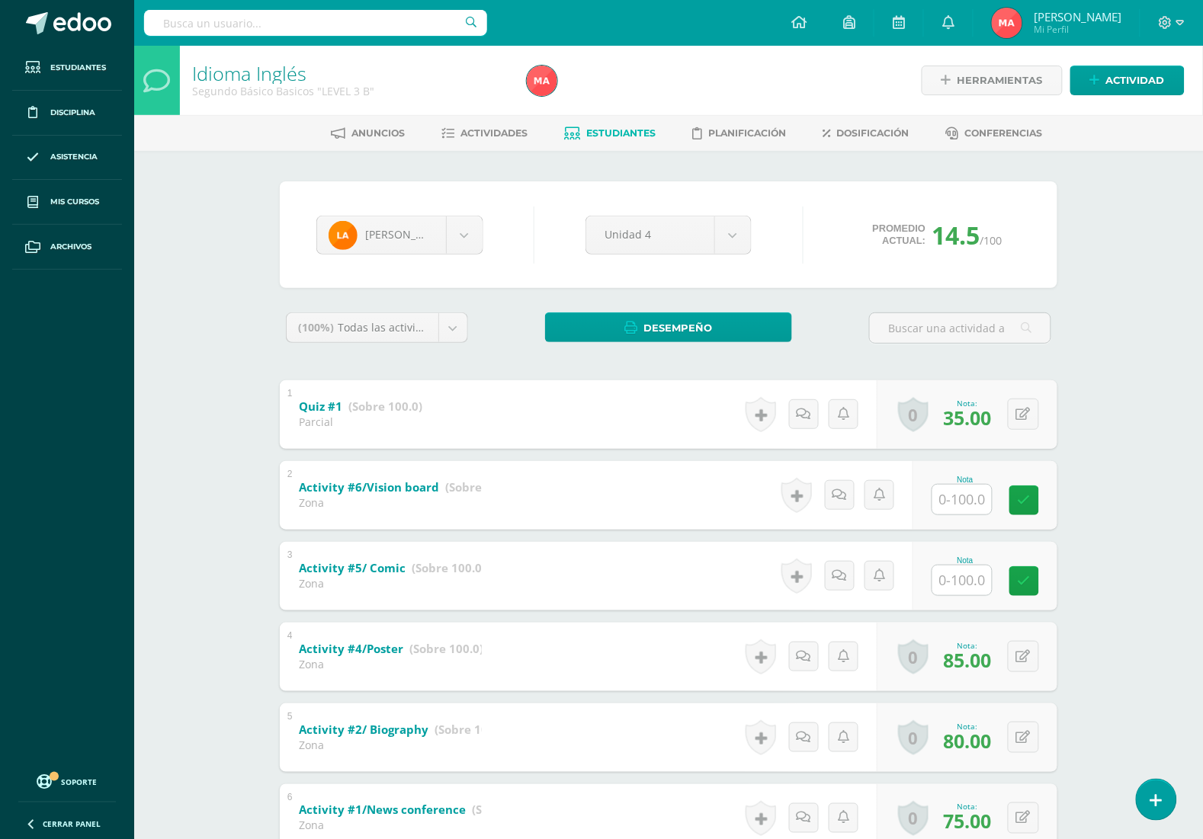
click at [639, 134] on span "Estudiantes" at bounding box center [621, 132] width 69 height 11
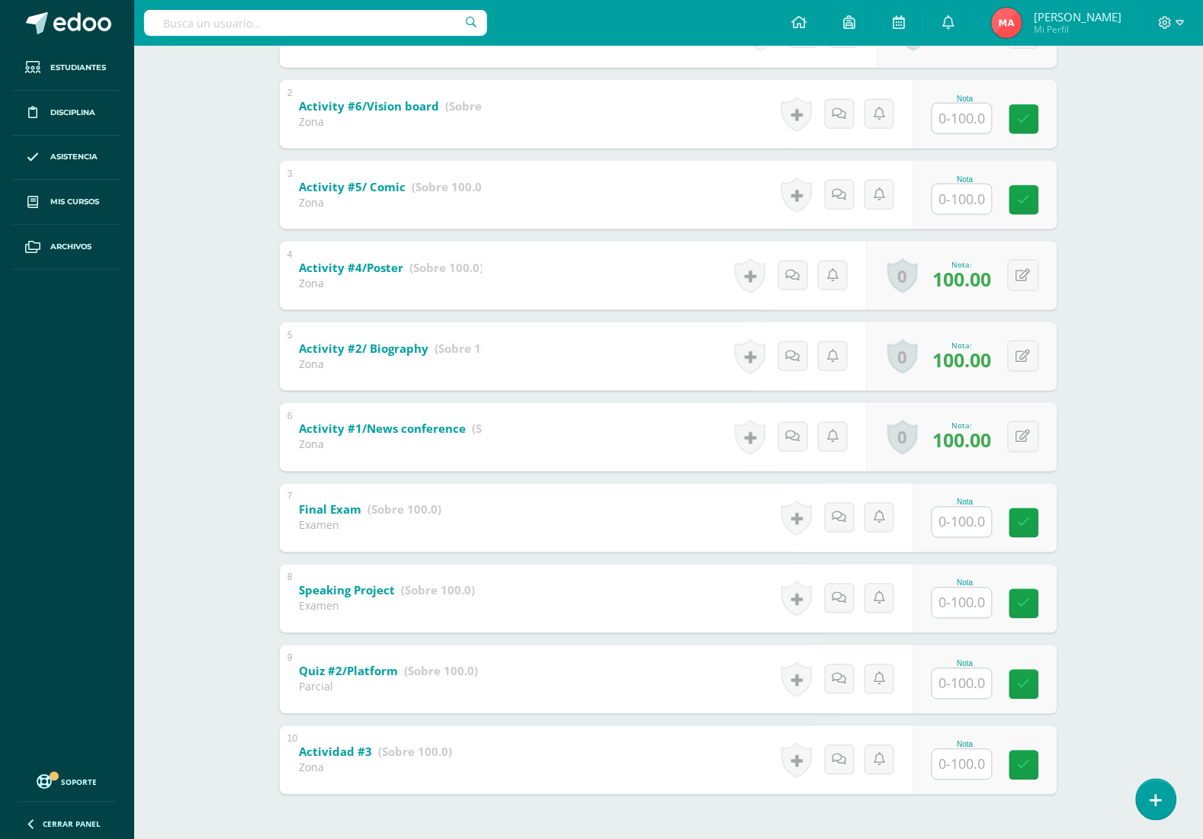
scroll to position [432, 0]
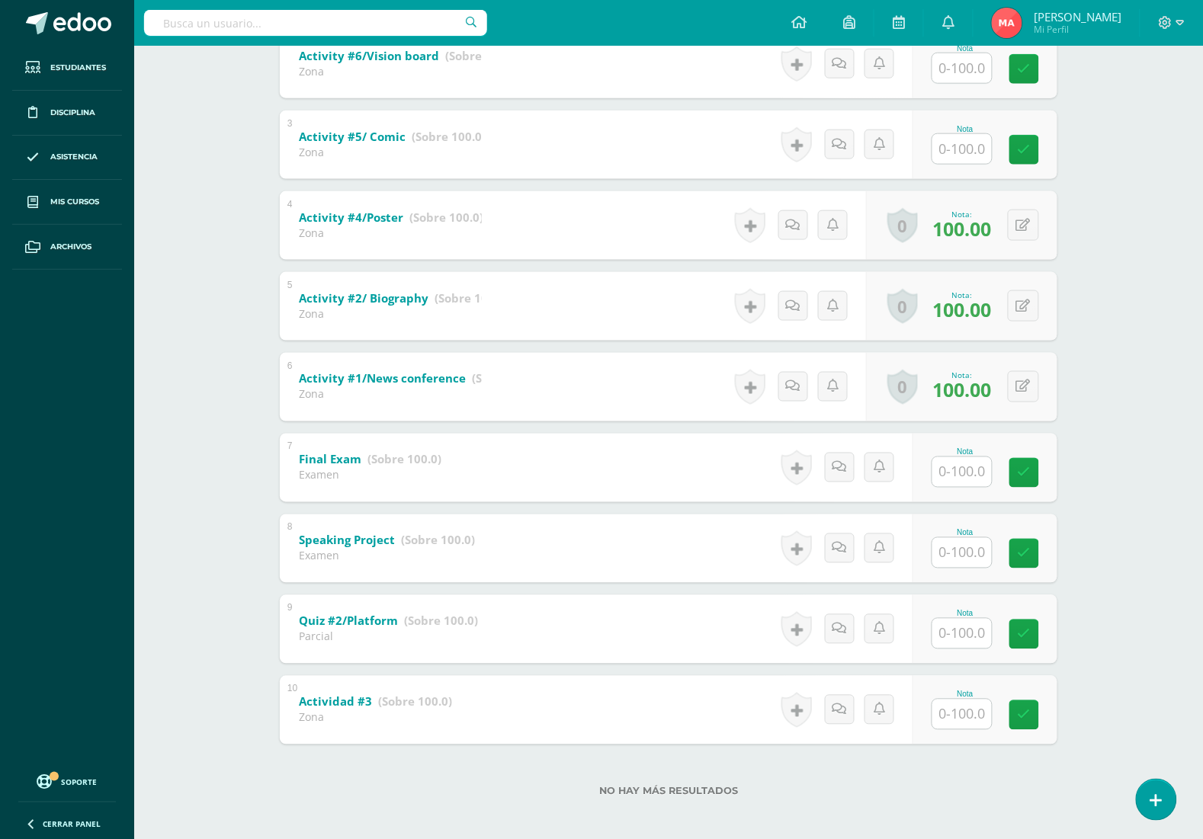
click at [949, 710] on input "text" at bounding box center [961, 715] width 59 height 30
type input "90"
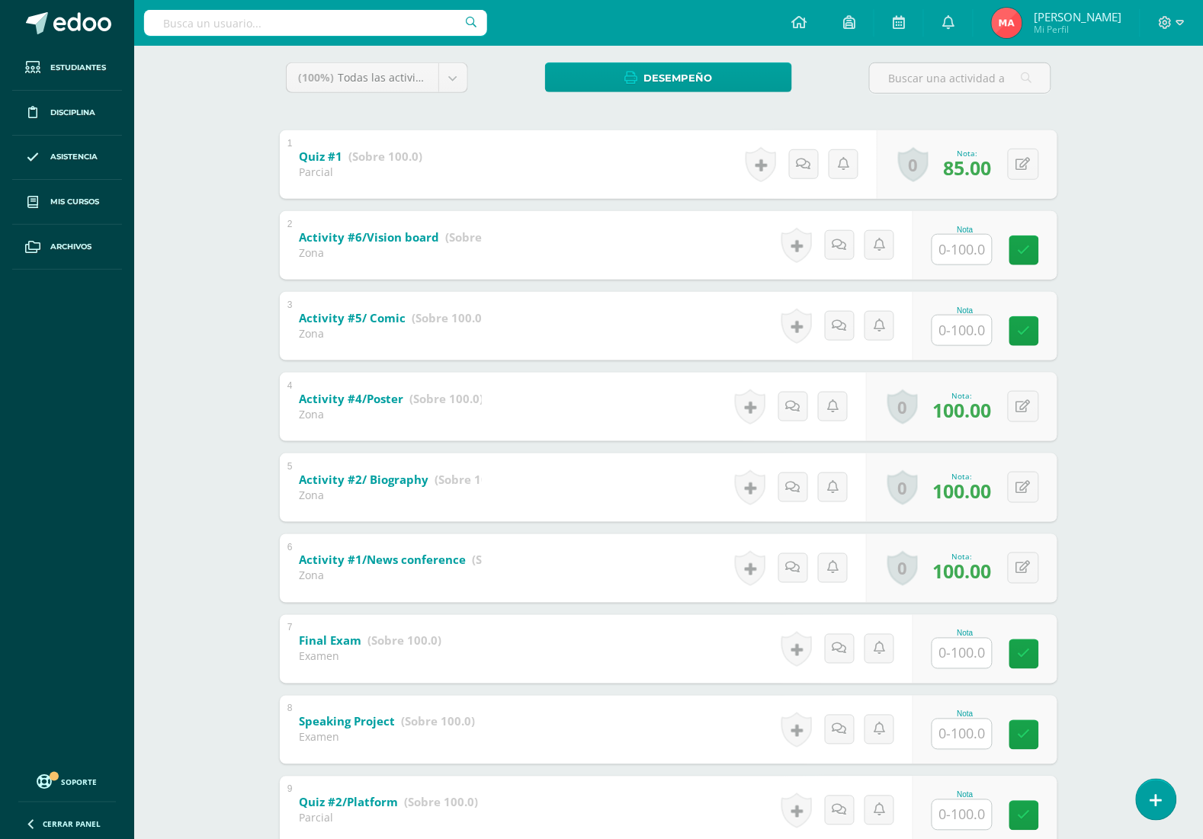
scroll to position [0, 0]
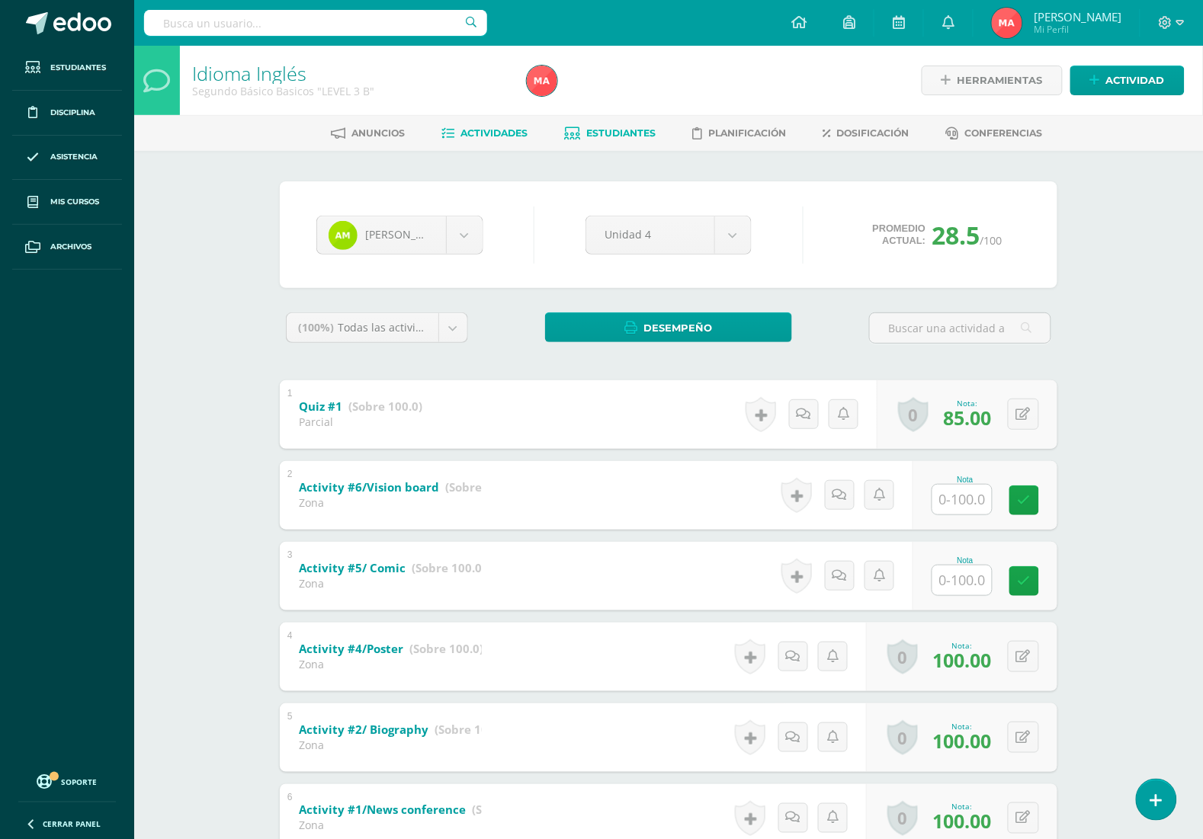
click at [511, 133] on span "Actividades" at bounding box center [494, 132] width 67 height 11
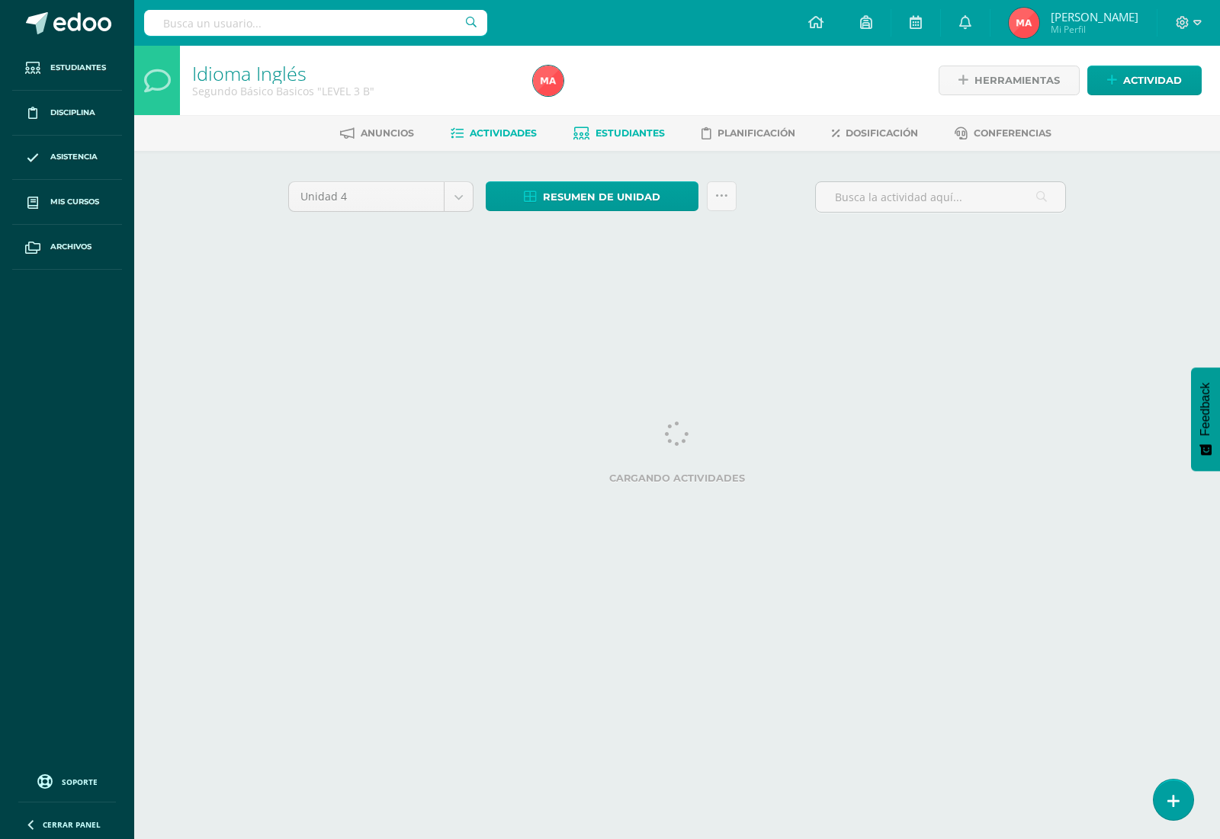
click at [618, 139] on link "Estudiantes" at bounding box center [618, 133] width 91 height 24
drag, startPoint x: 618, startPoint y: 139, endPoint x: 578, endPoint y: 37, distance: 109.6
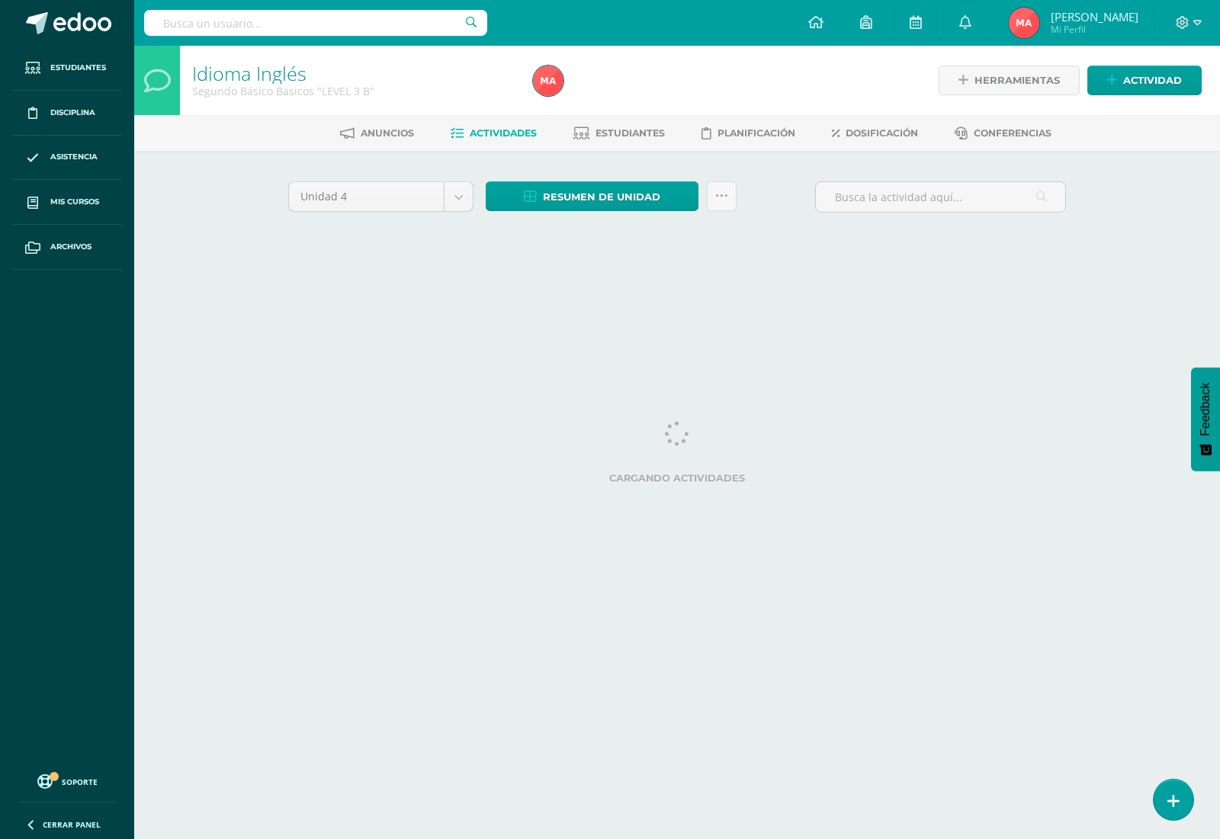
click at [618, 138] on link "Estudiantes" at bounding box center [618, 133] width 91 height 24
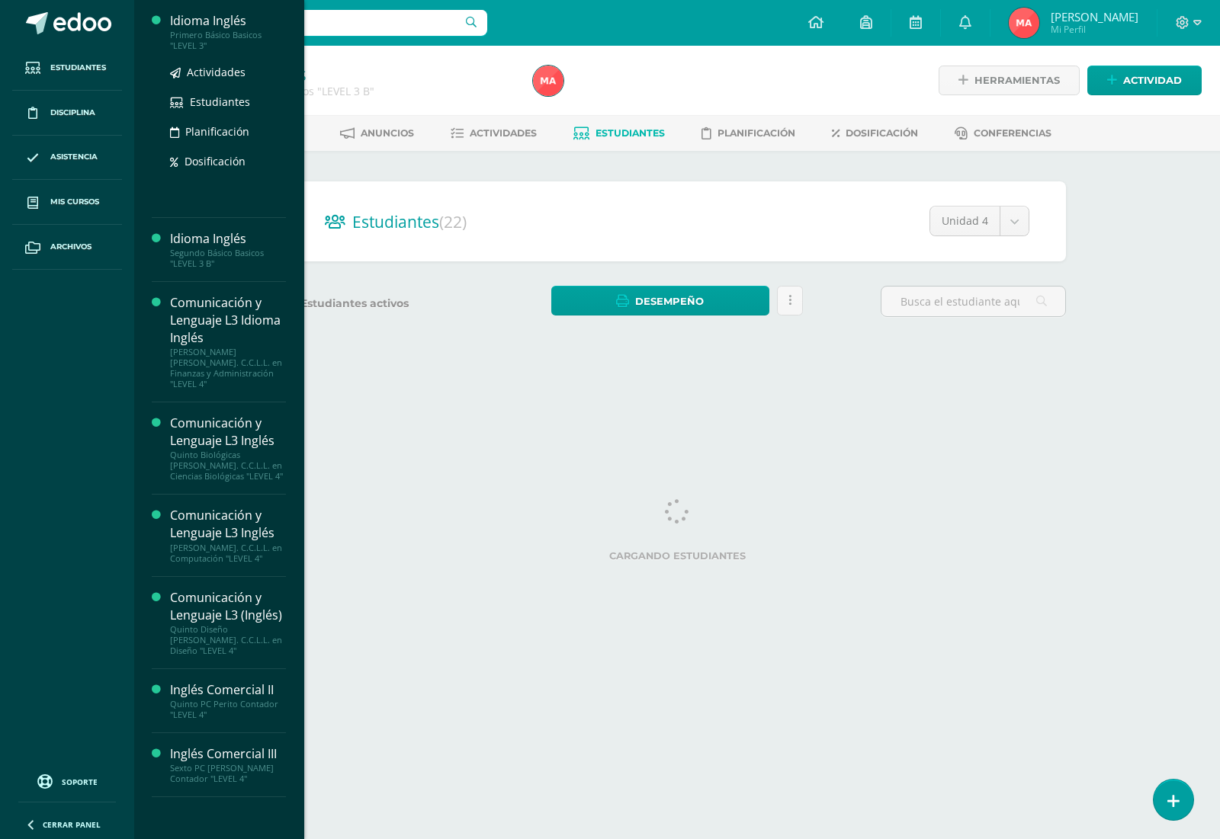
click at [207, 27] on div "Idioma Inglés" at bounding box center [228, 21] width 116 height 18
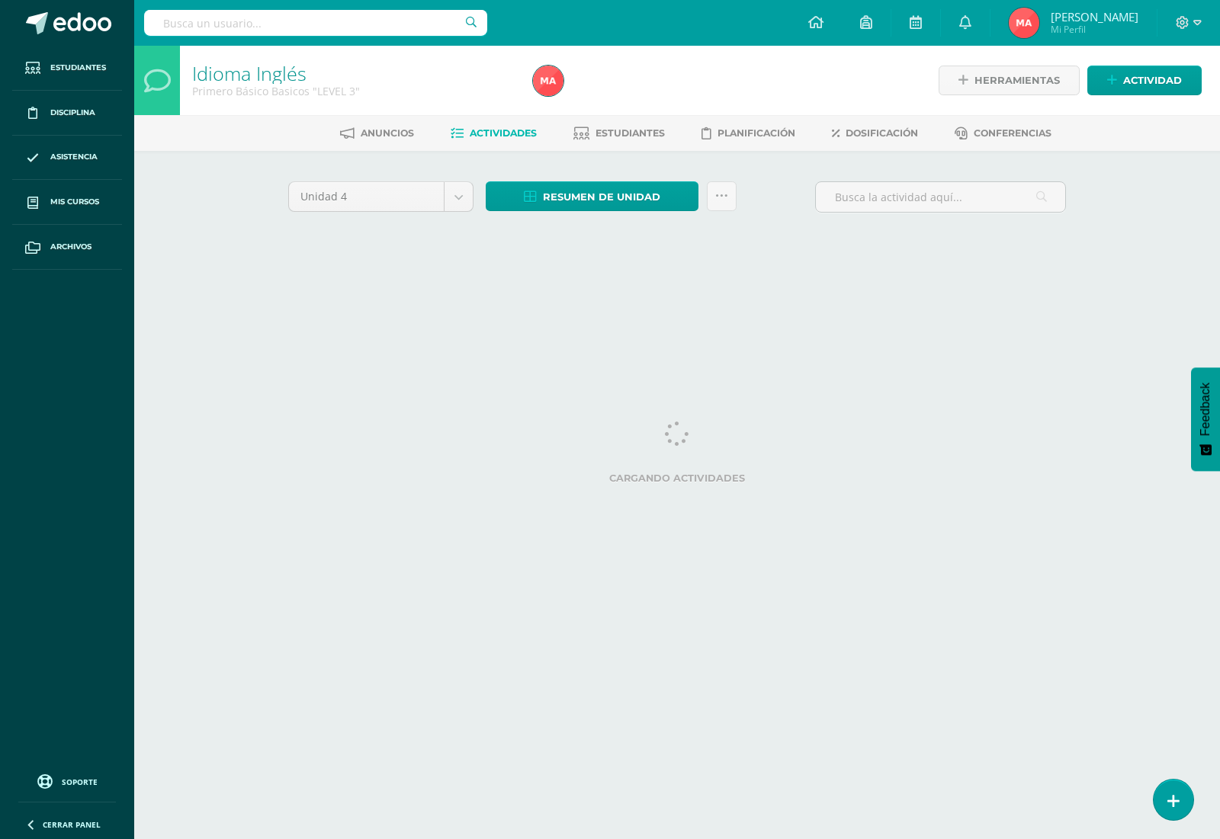
click at [1187, 284] on html "Estudiantes Disciplina Asistencia Mis cursos Archivos Soporte Centro de ayuda Ú…" at bounding box center [610, 142] width 1220 height 284
click at [1182, 805] on link at bounding box center [1172, 800] width 43 height 44
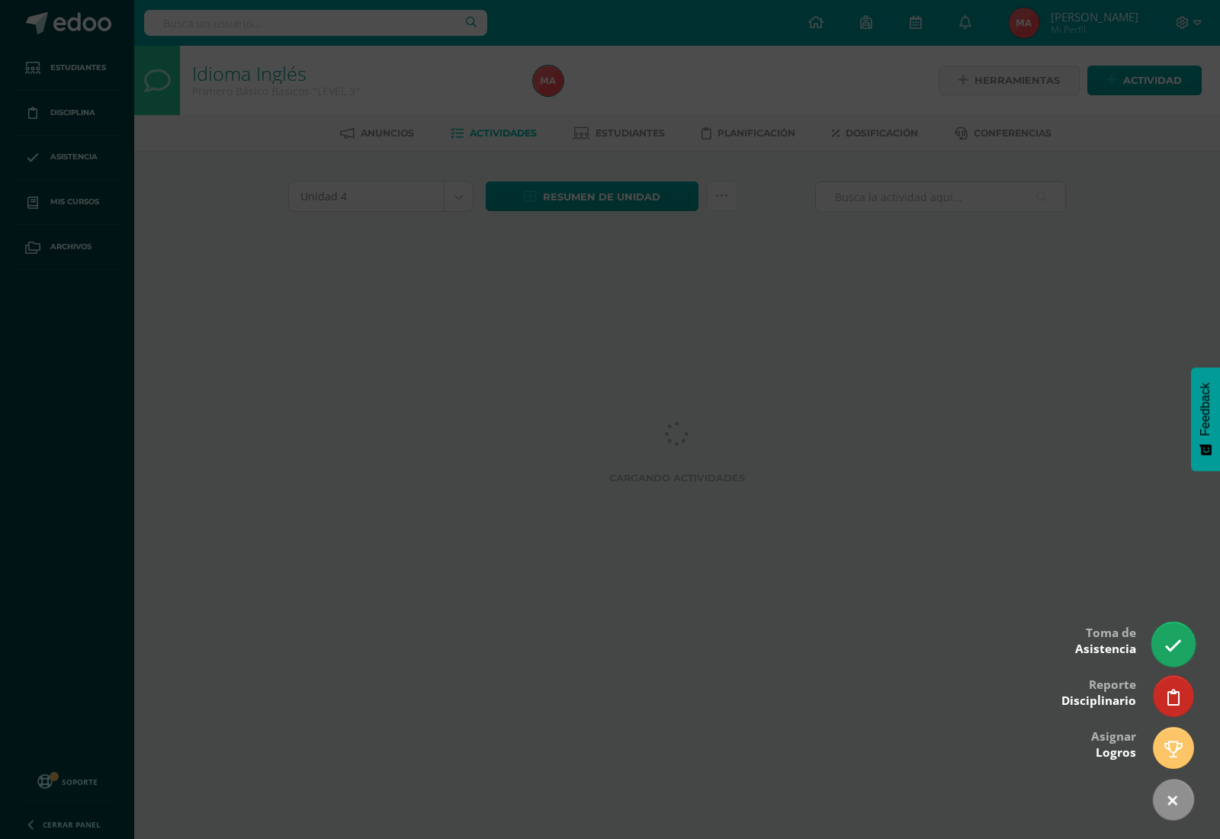
click at [1157, 645] on link at bounding box center [1172, 644] width 43 height 44
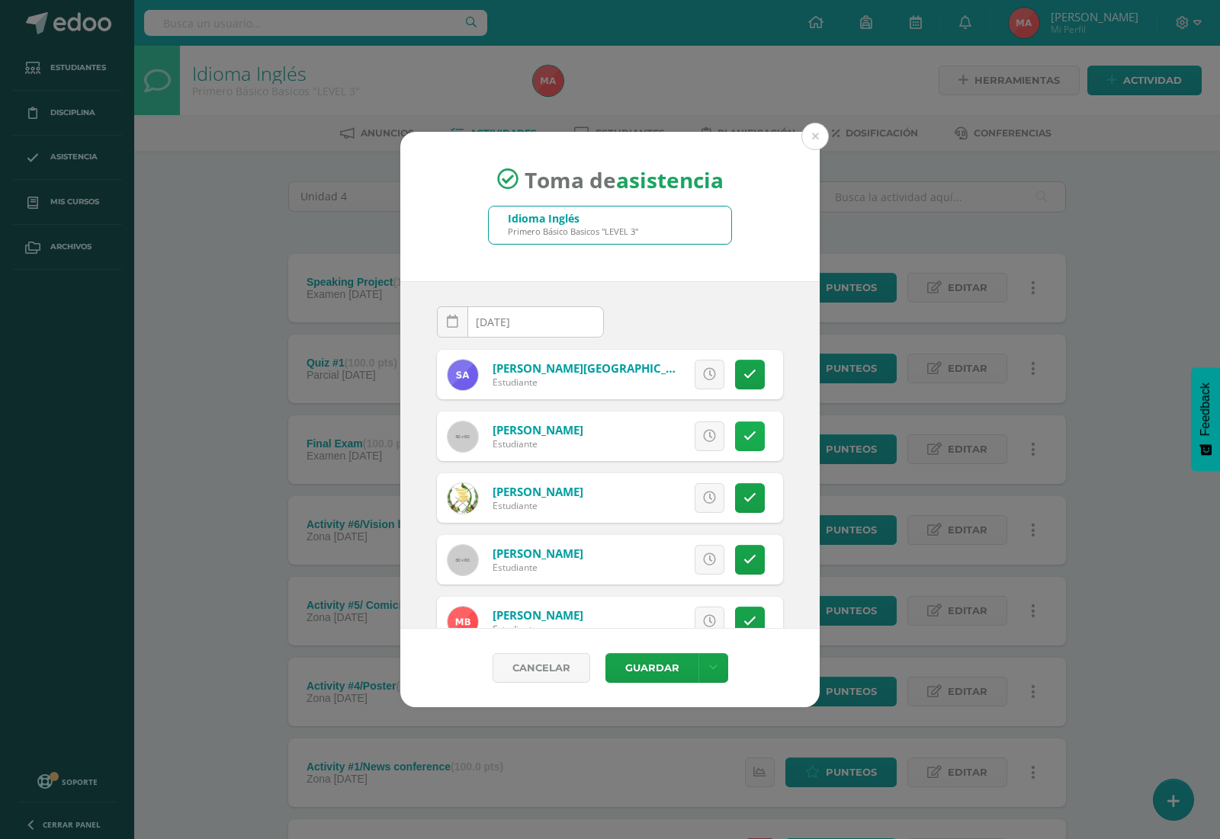
click at [743, 439] on icon at bounding box center [749, 436] width 13 height 13
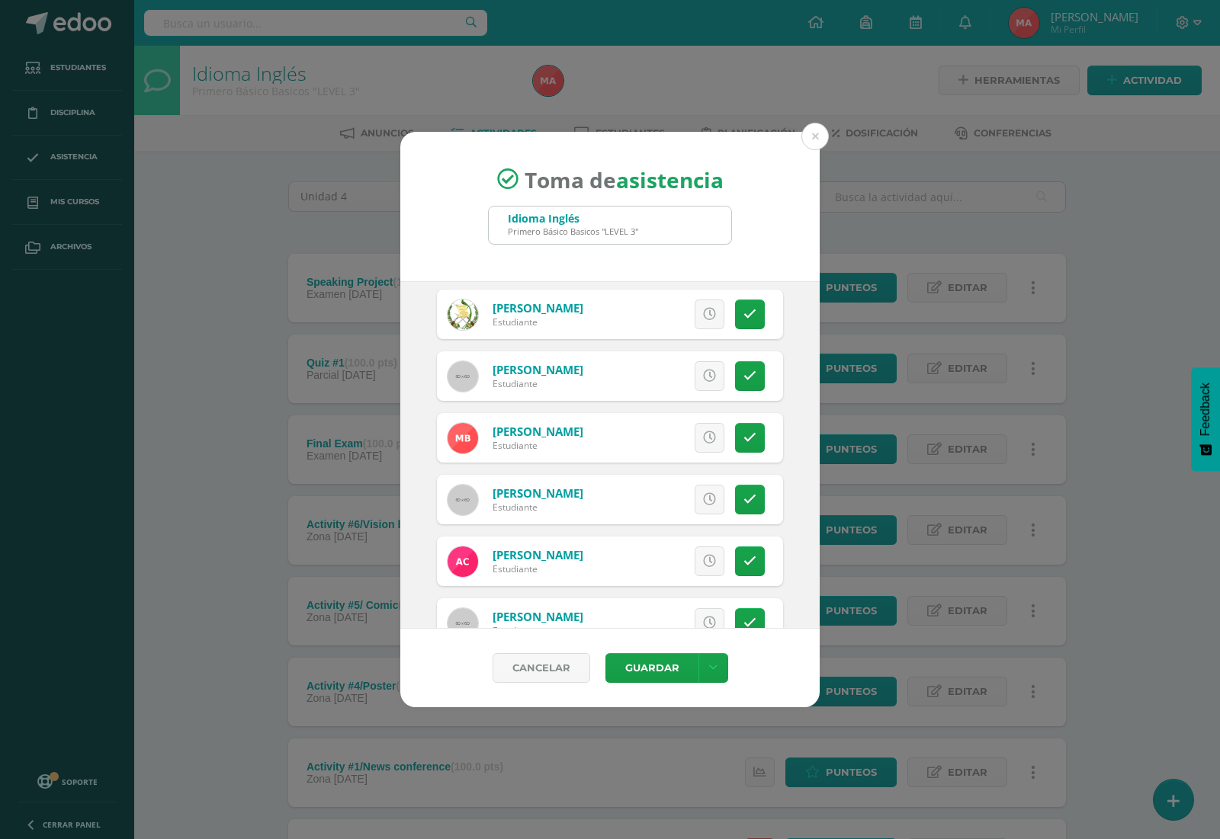
scroll to position [188, 0]
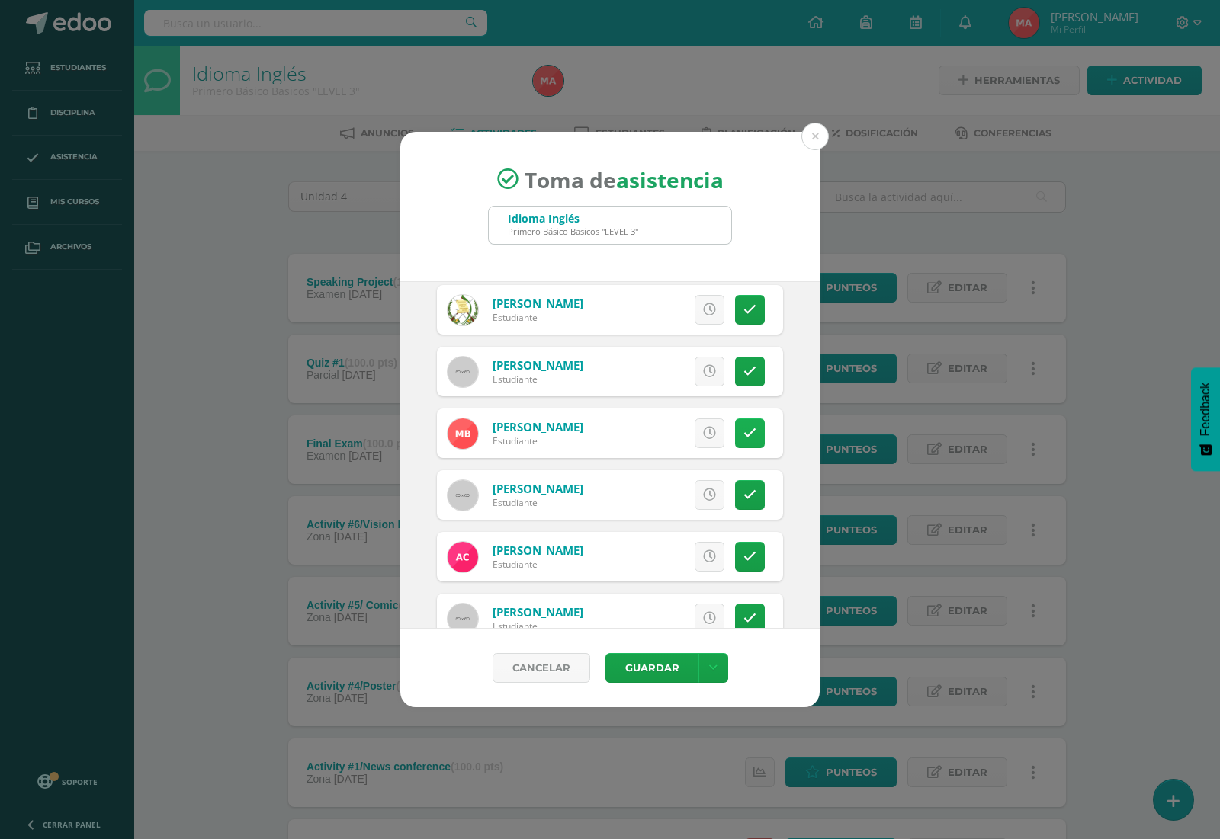
click at [743, 440] on icon at bounding box center [749, 433] width 13 height 13
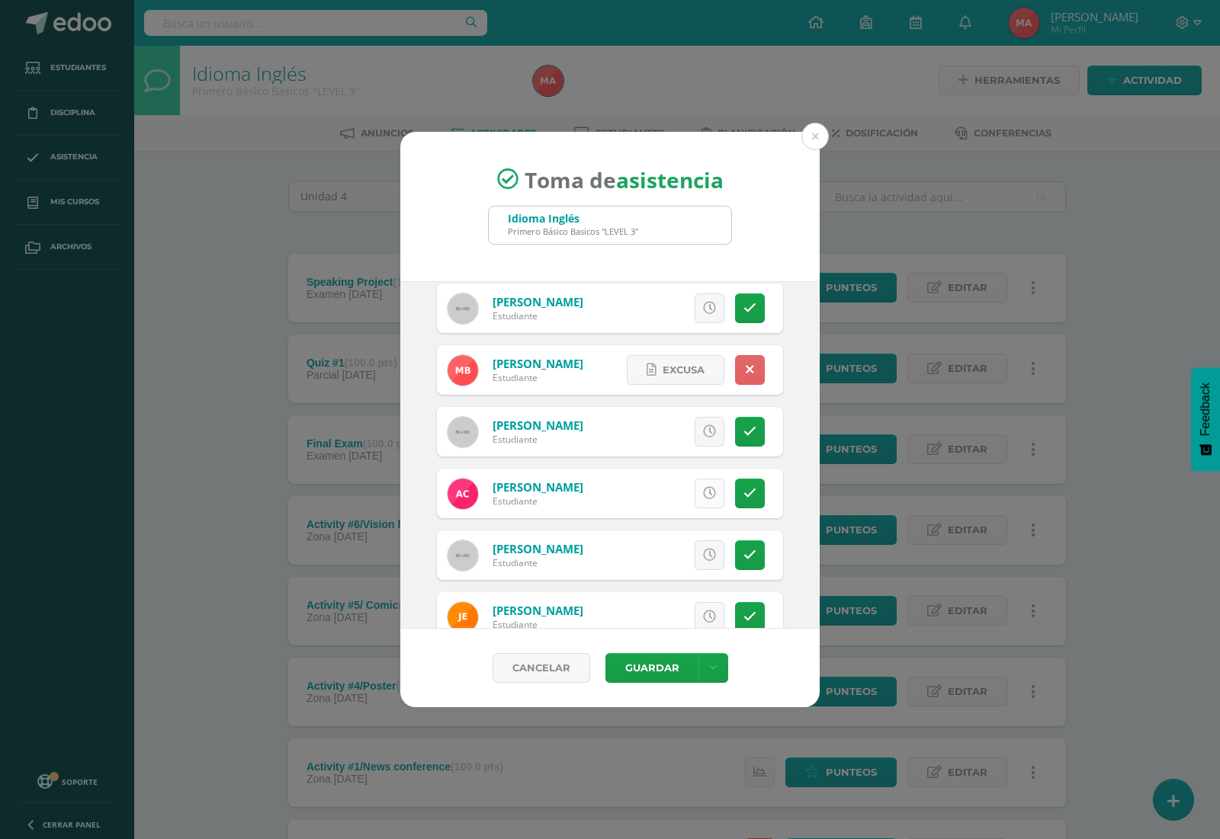
scroll to position [284, 0]
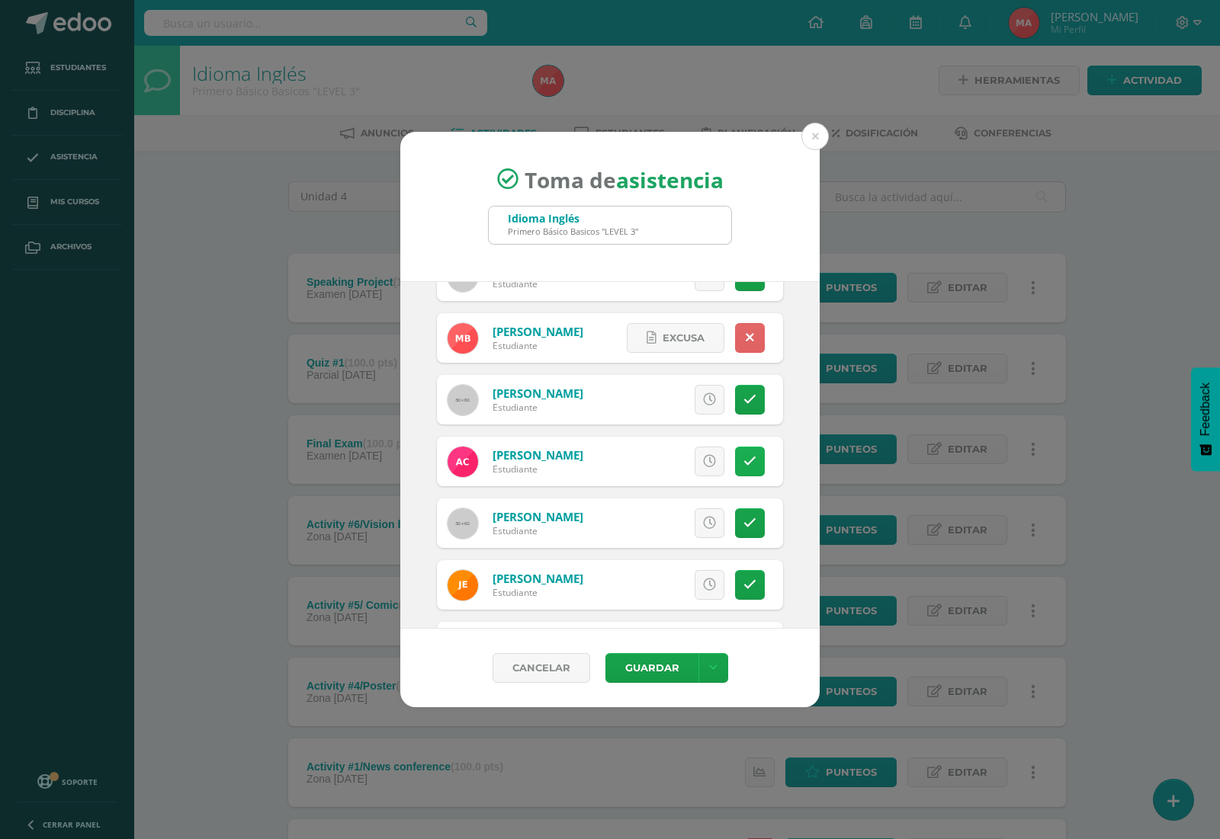
click at [737, 474] on link at bounding box center [750, 462] width 30 height 30
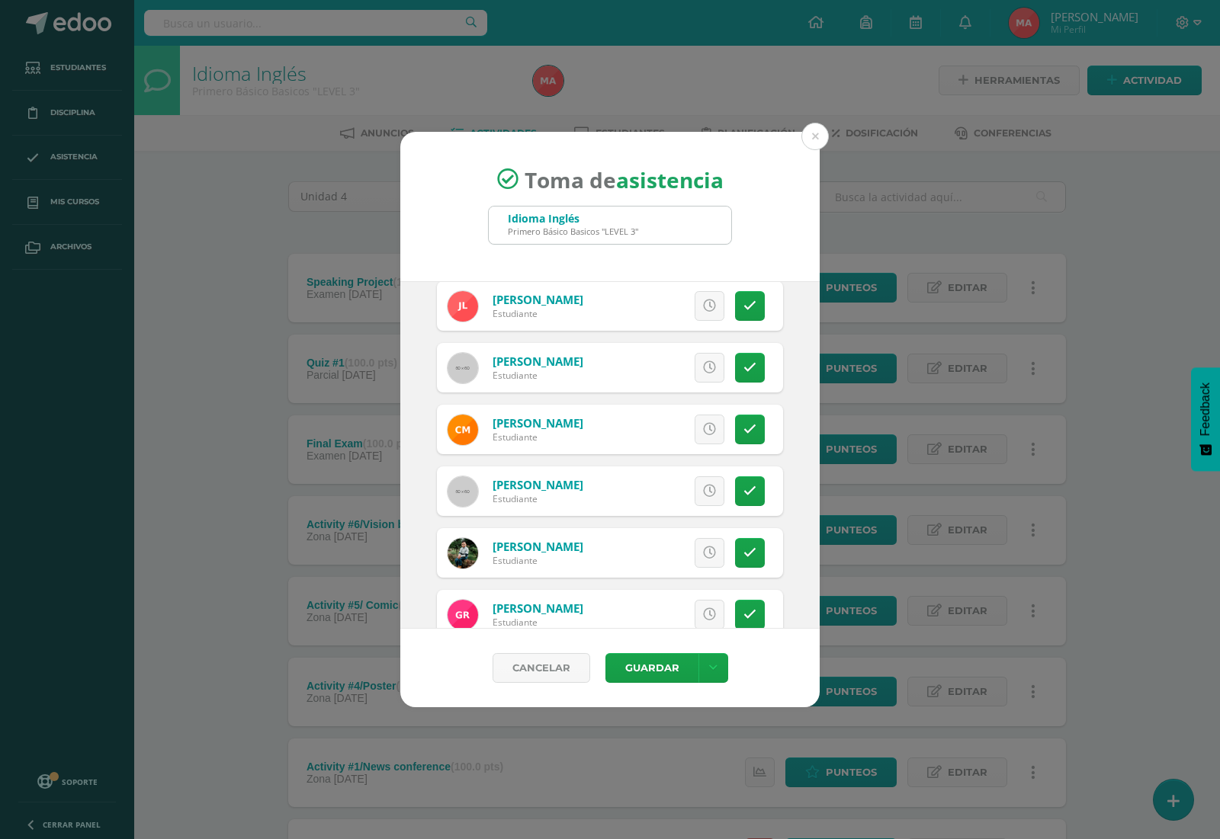
scroll to position [877, 0]
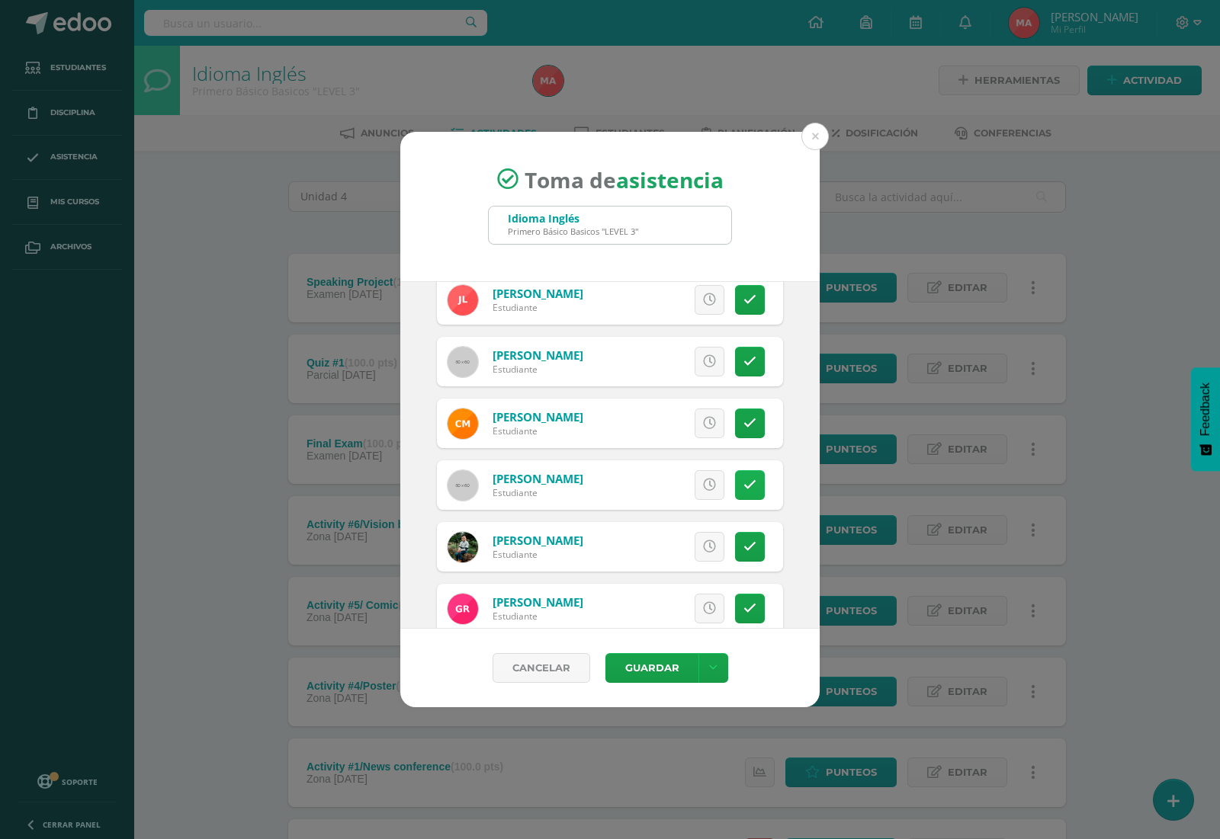
click at [735, 481] on link at bounding box center [750, 485] width 30 height 30
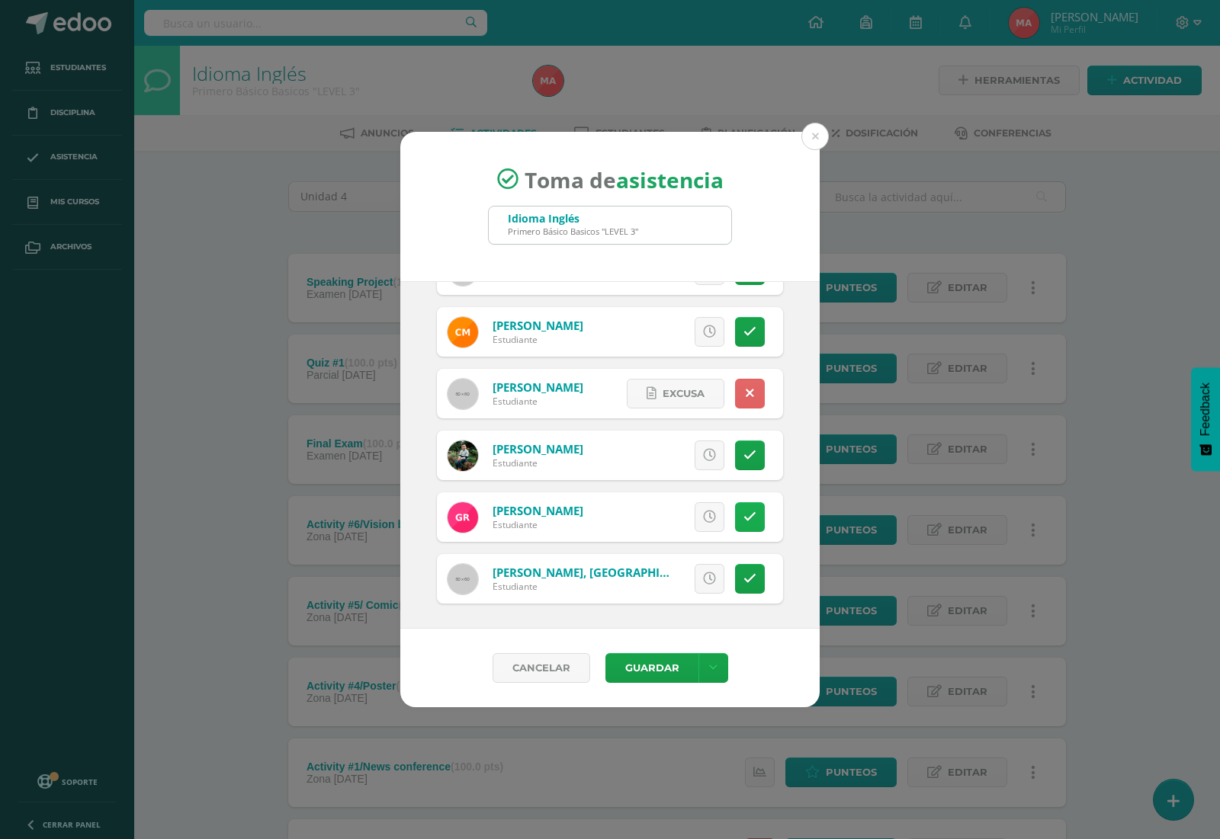
click at [743, 516] on icon at bounding box center [749, 517] width 13 height 13
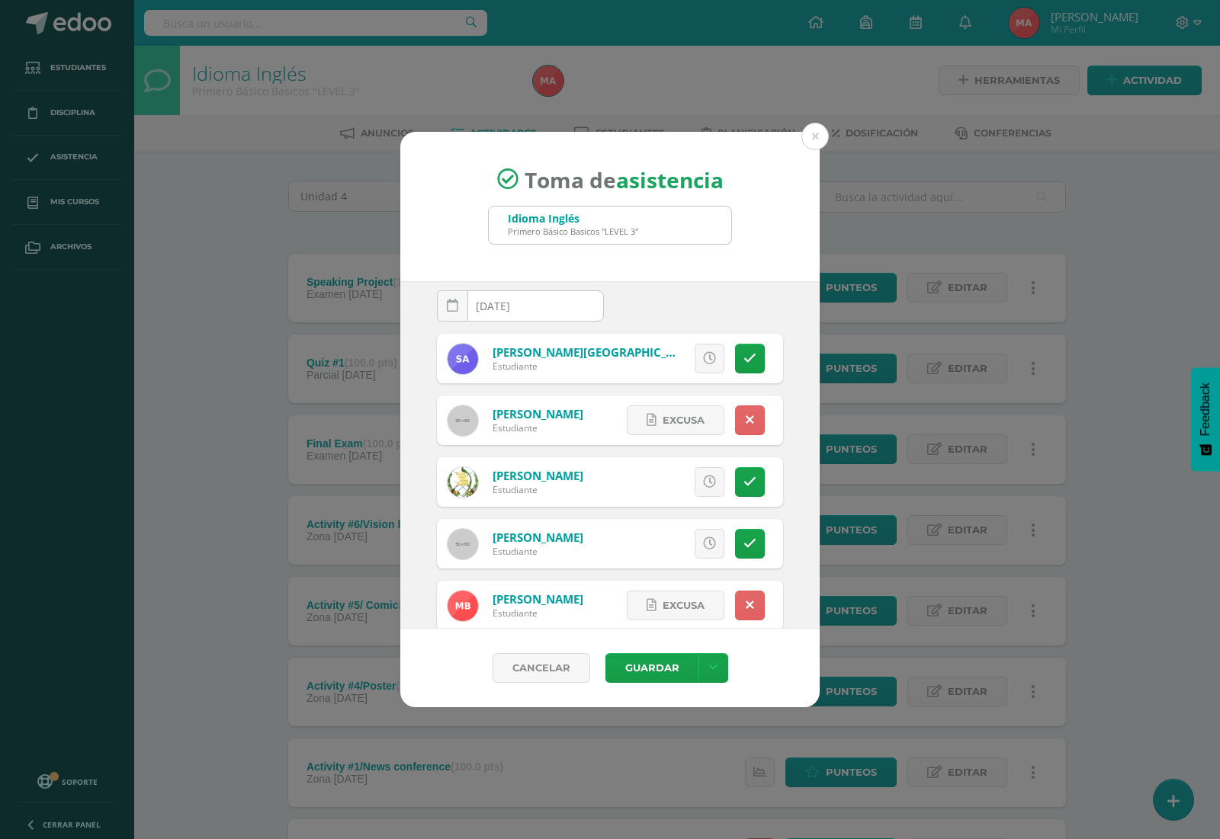
scroll to position [0, 0]
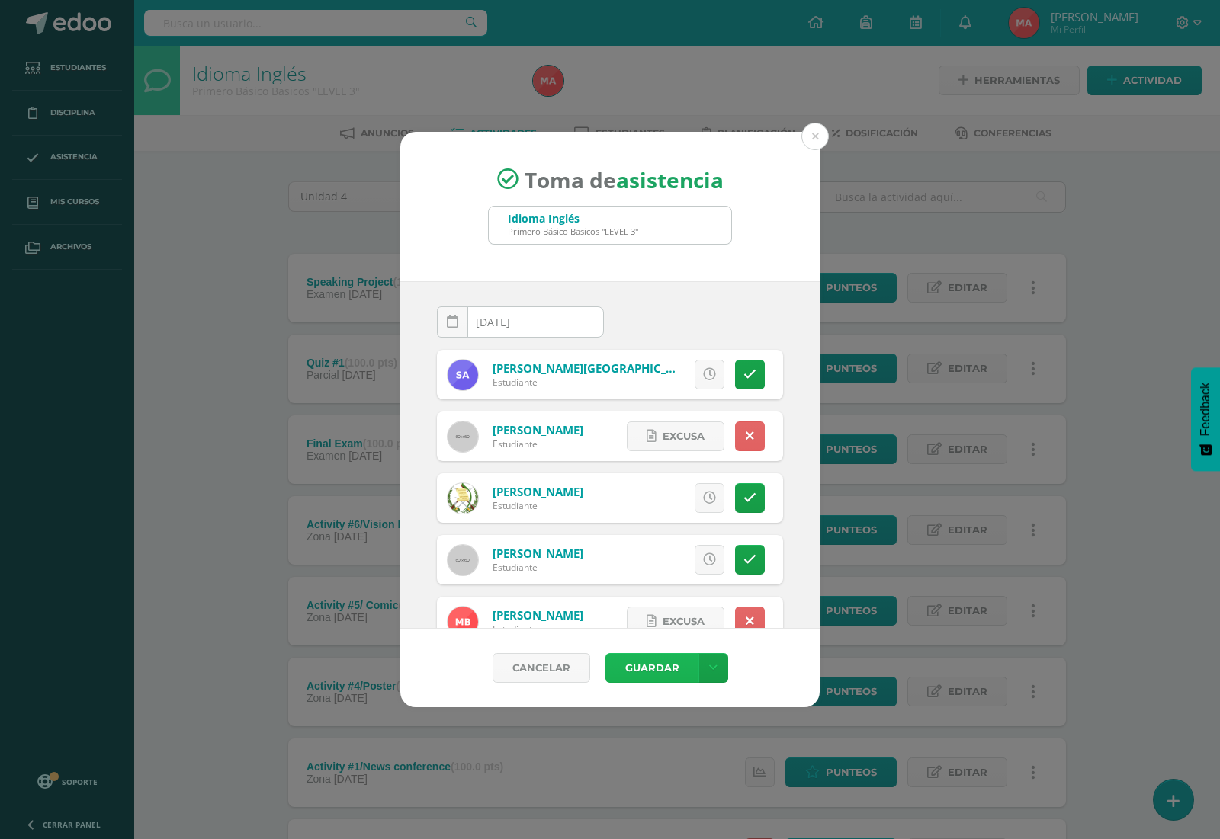
click at [630, 673] on button "Guardar" at bounding box center [651, 668] width 93 height 30
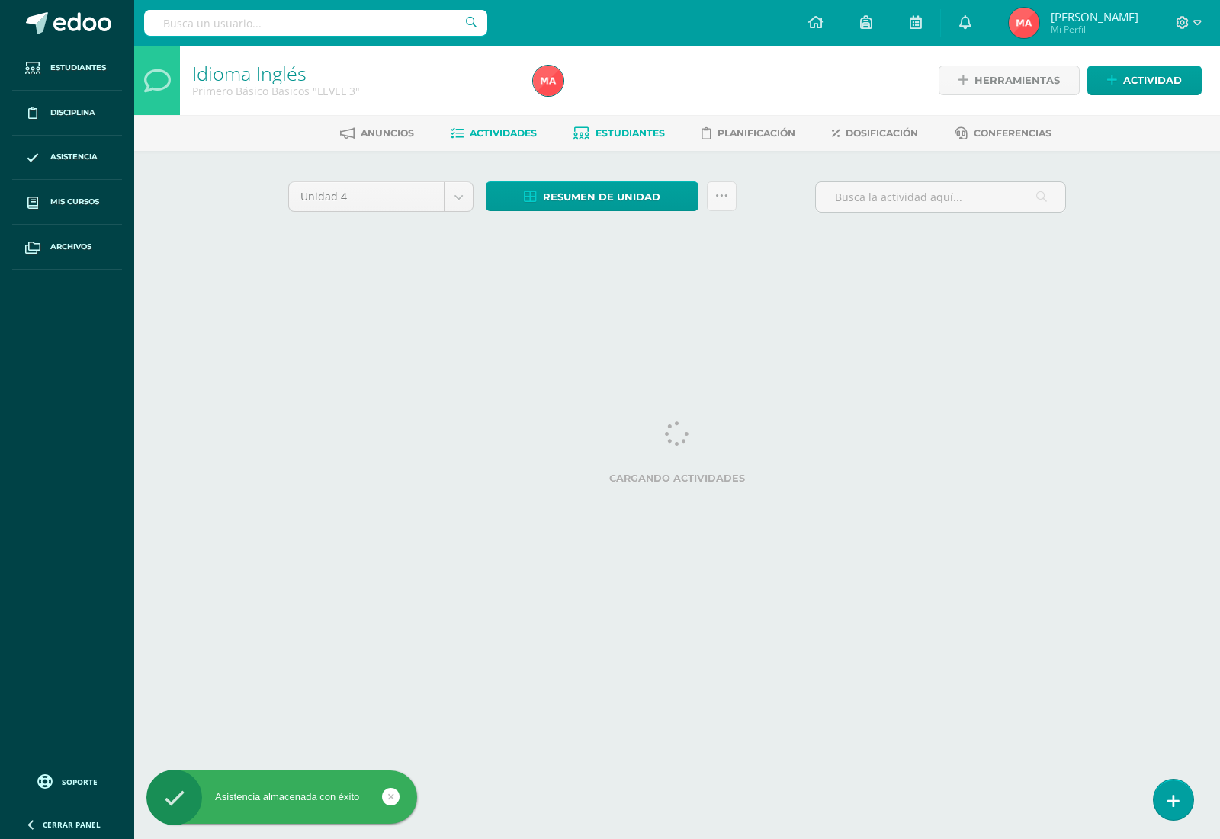
click at [635, 136] on span "Estudiantes" at bounding box center [629, 132] width 69 height 11
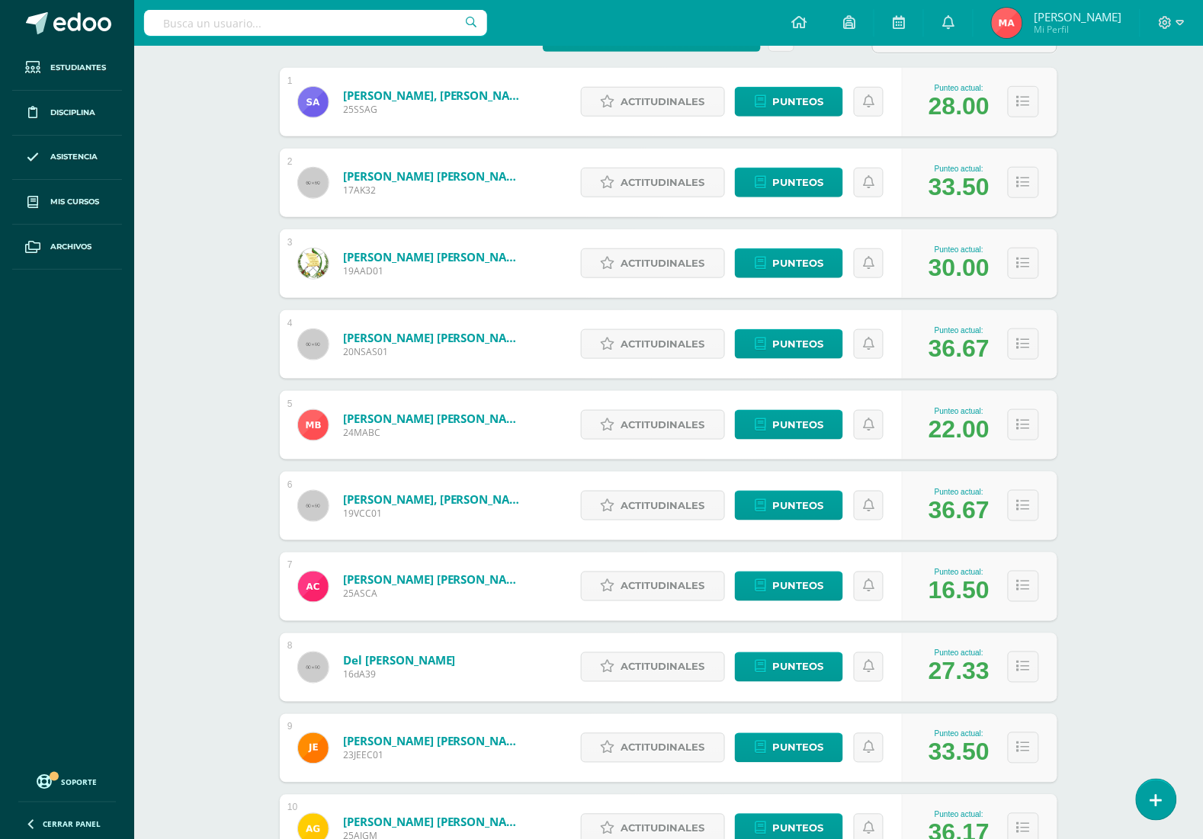
scroll to position [286, 0]
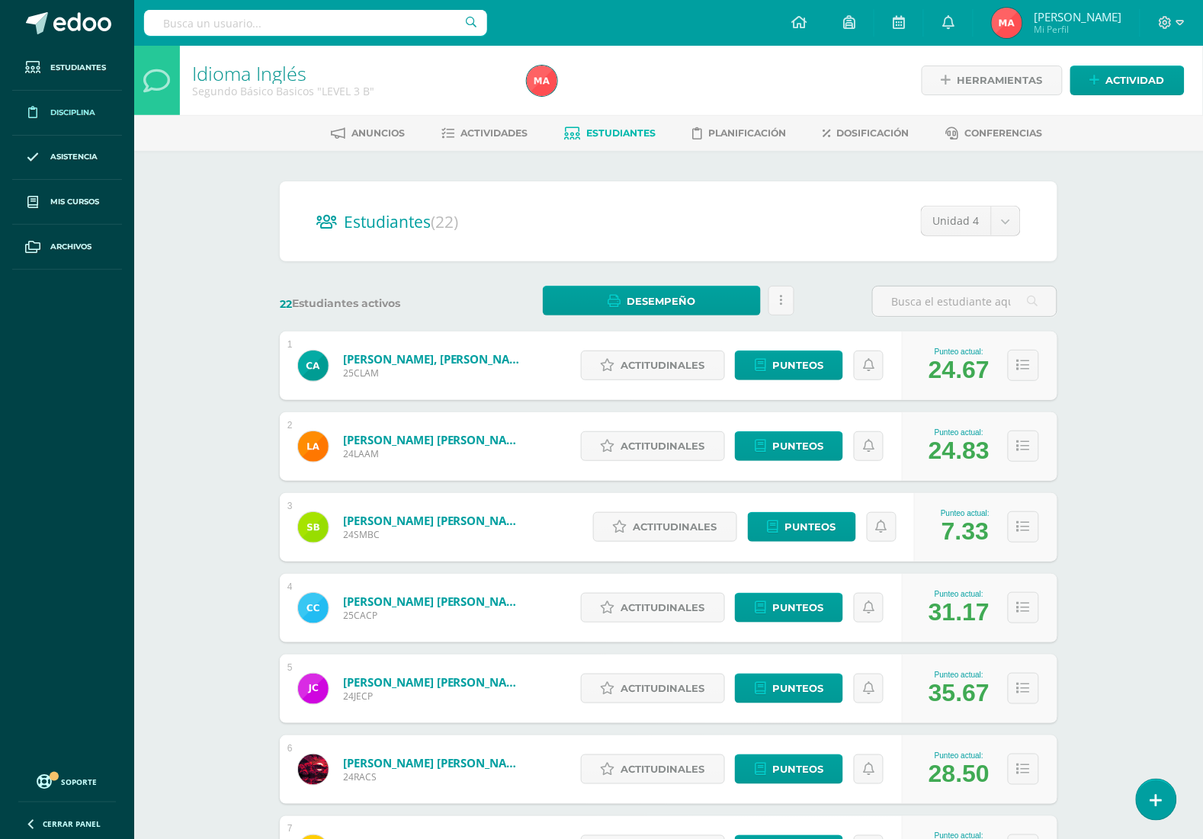
click at [85, 107] on span "Disciplina" at bounding box center [72, 113] width 45 height 12
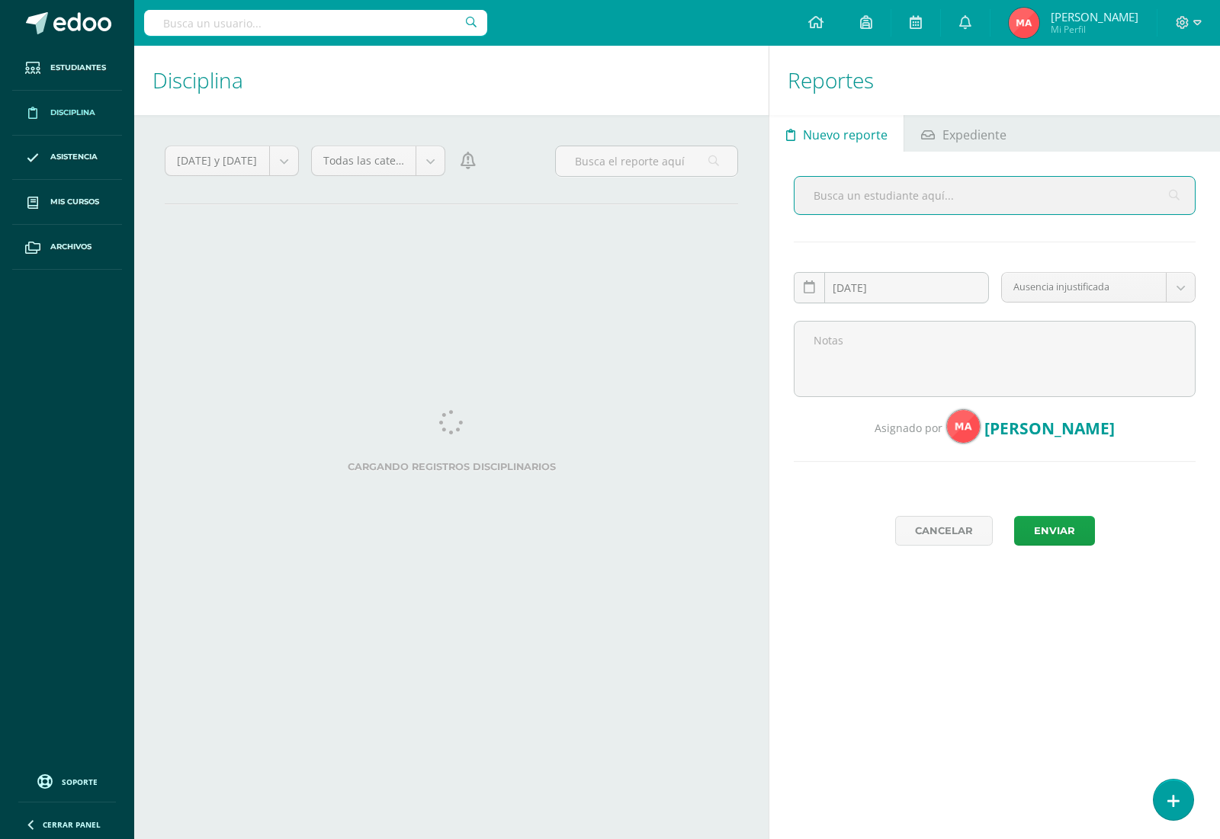
click at [893, 210] on input "text" at bounding box center [994, 195] width 400 height 37
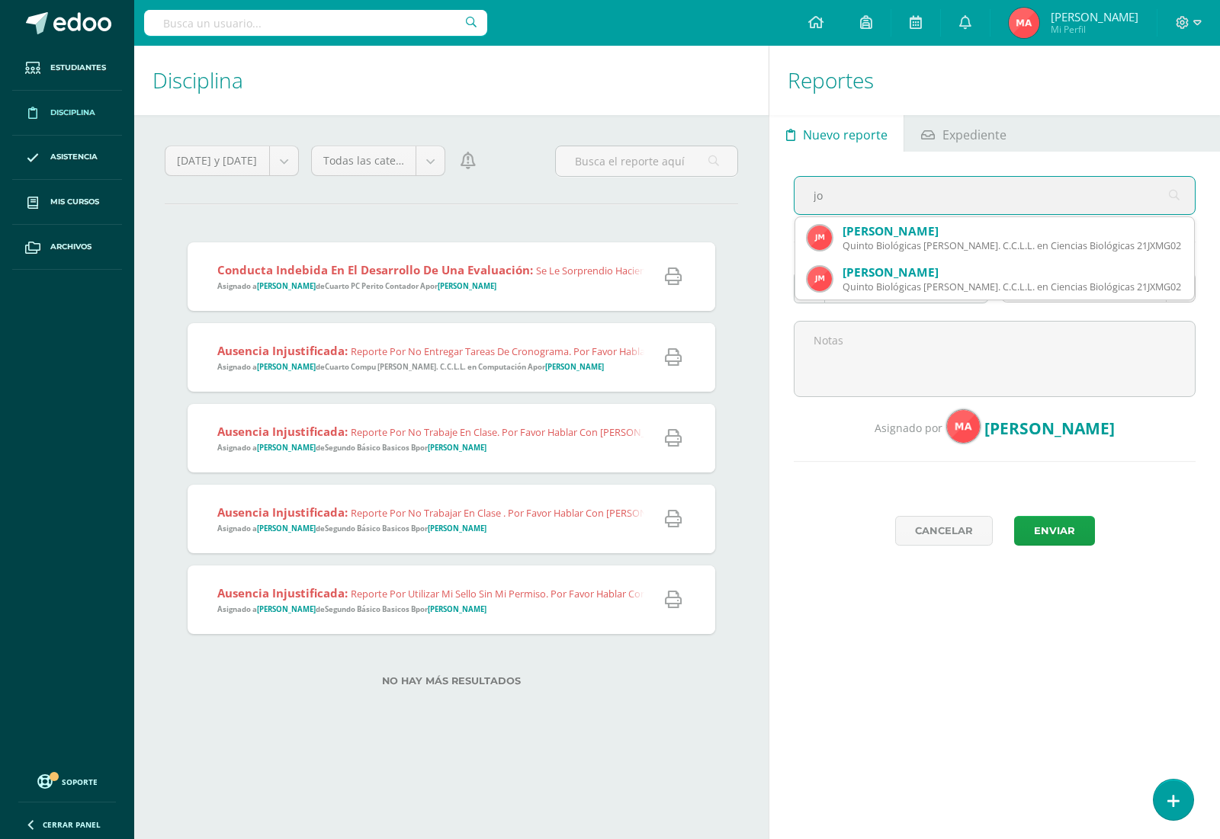
type input "j"
type input "[PERSON_NAME]"
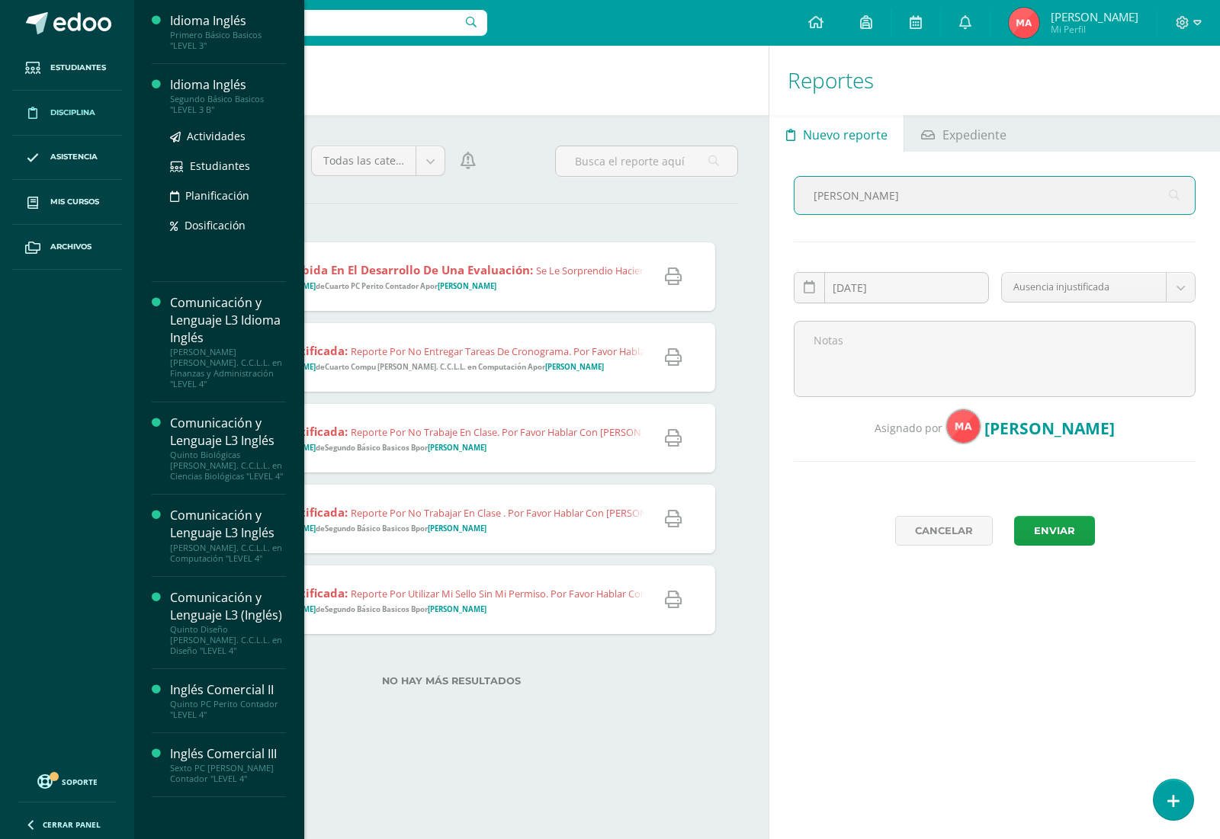
click at [210, 85] on div "Idioma Inglés" at bounding box center [228, 85] width 116 height 18
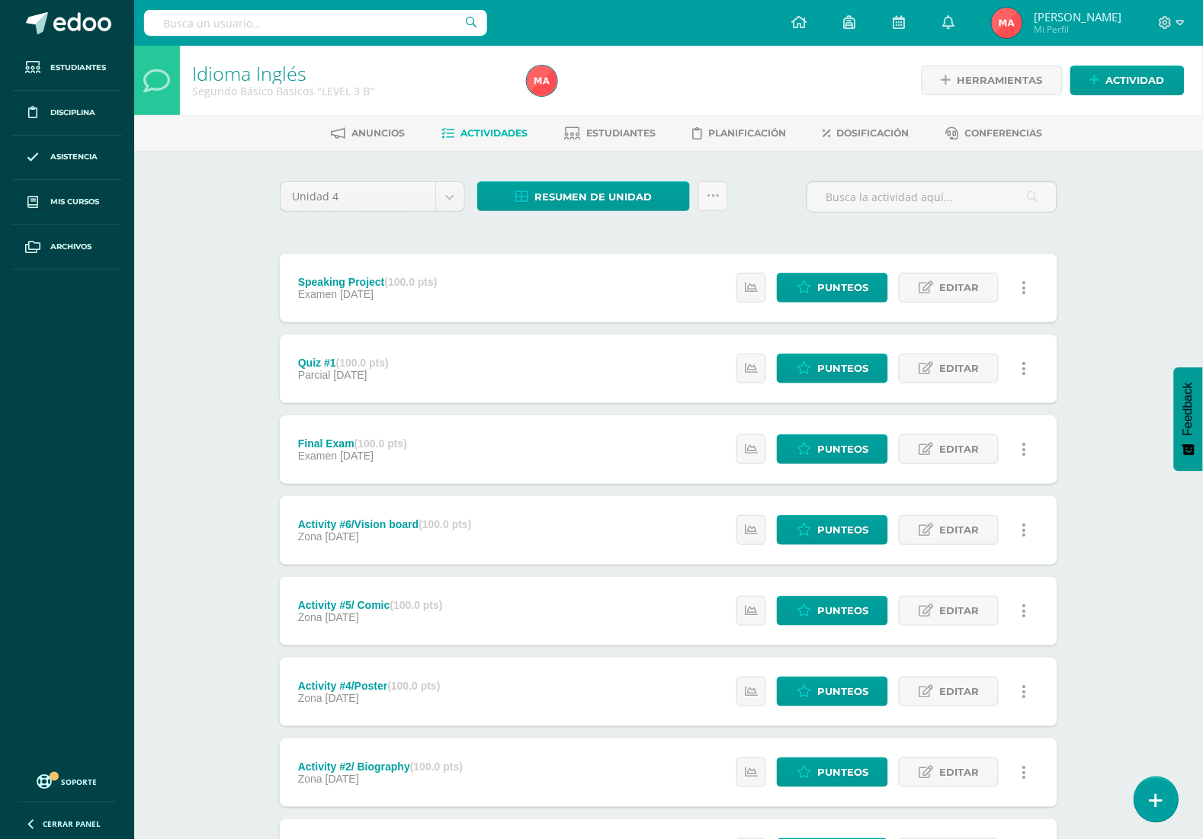
click at [1142, 795] on link at bounding box center [1155, 800] width 43 height 44
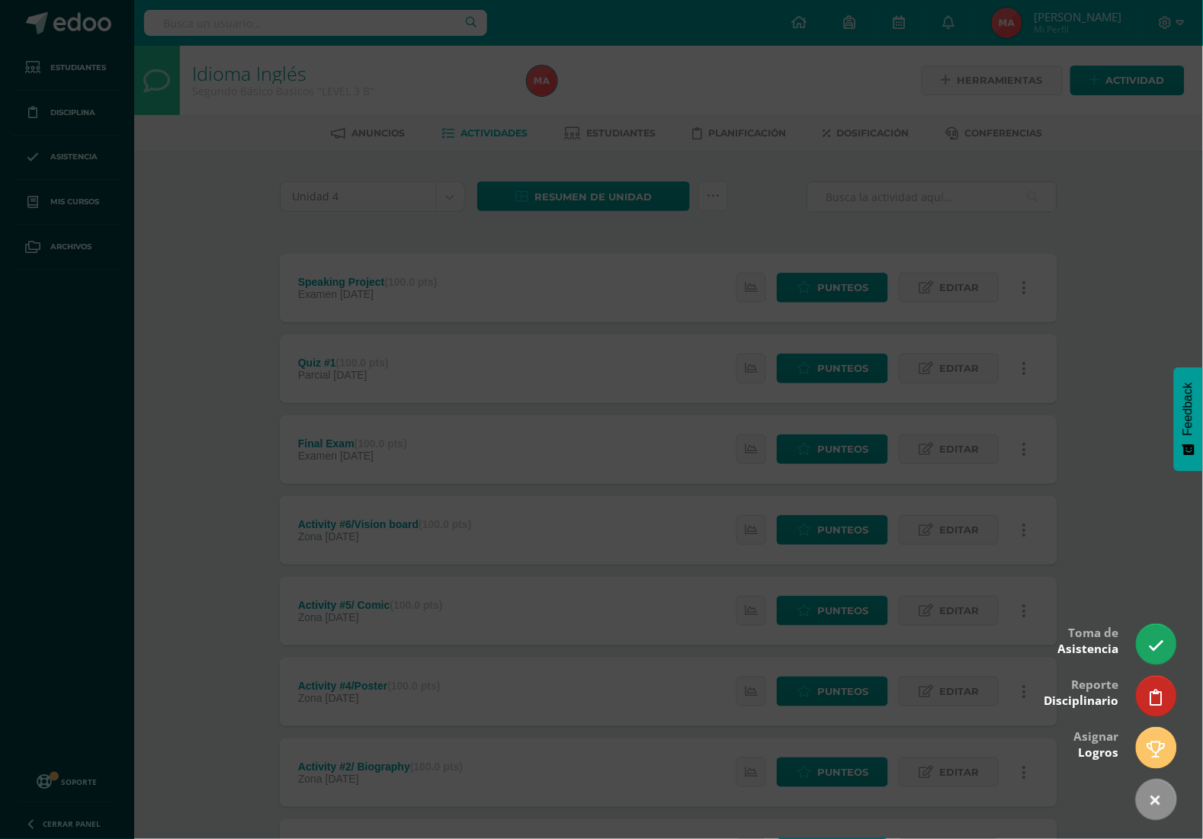
click at [1147, 622] on div at bounding box center [601, 419] width 1203 height 839
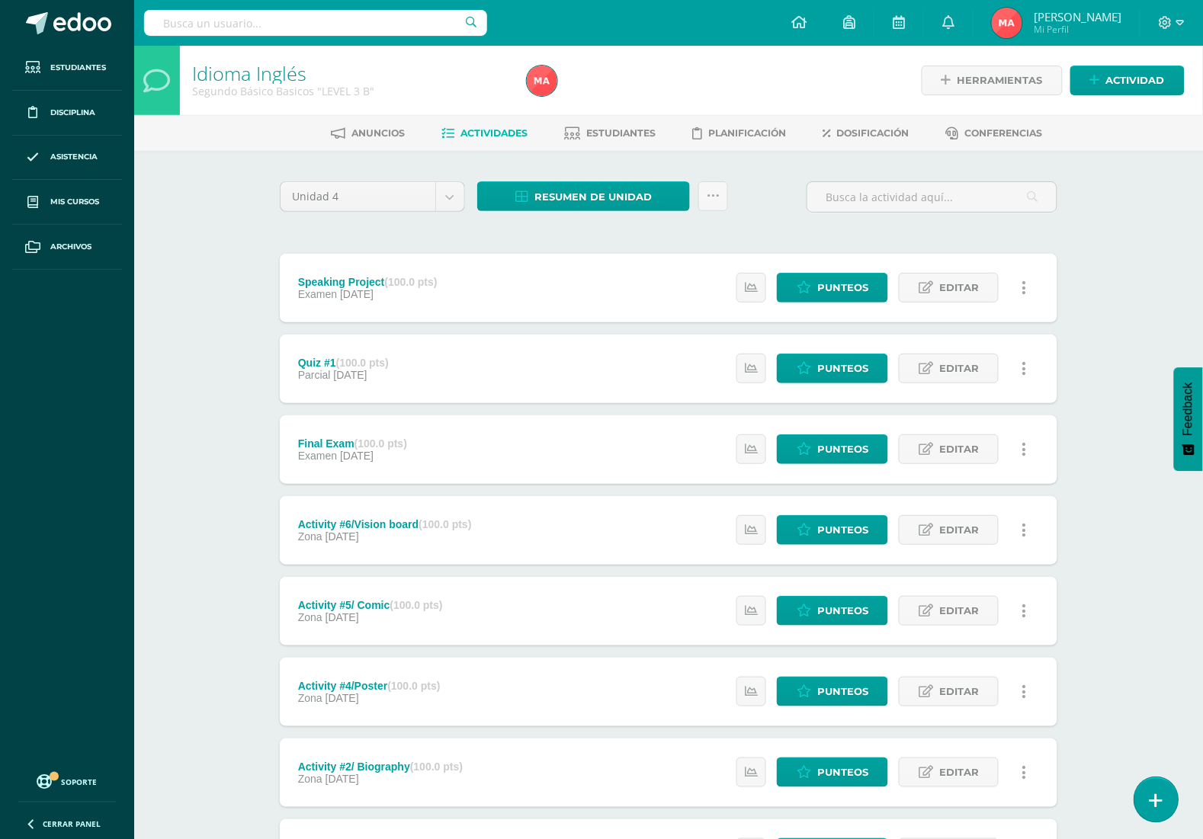
click at [1153, 785] on link at bounding box center [1155, 800] width 43 height 44
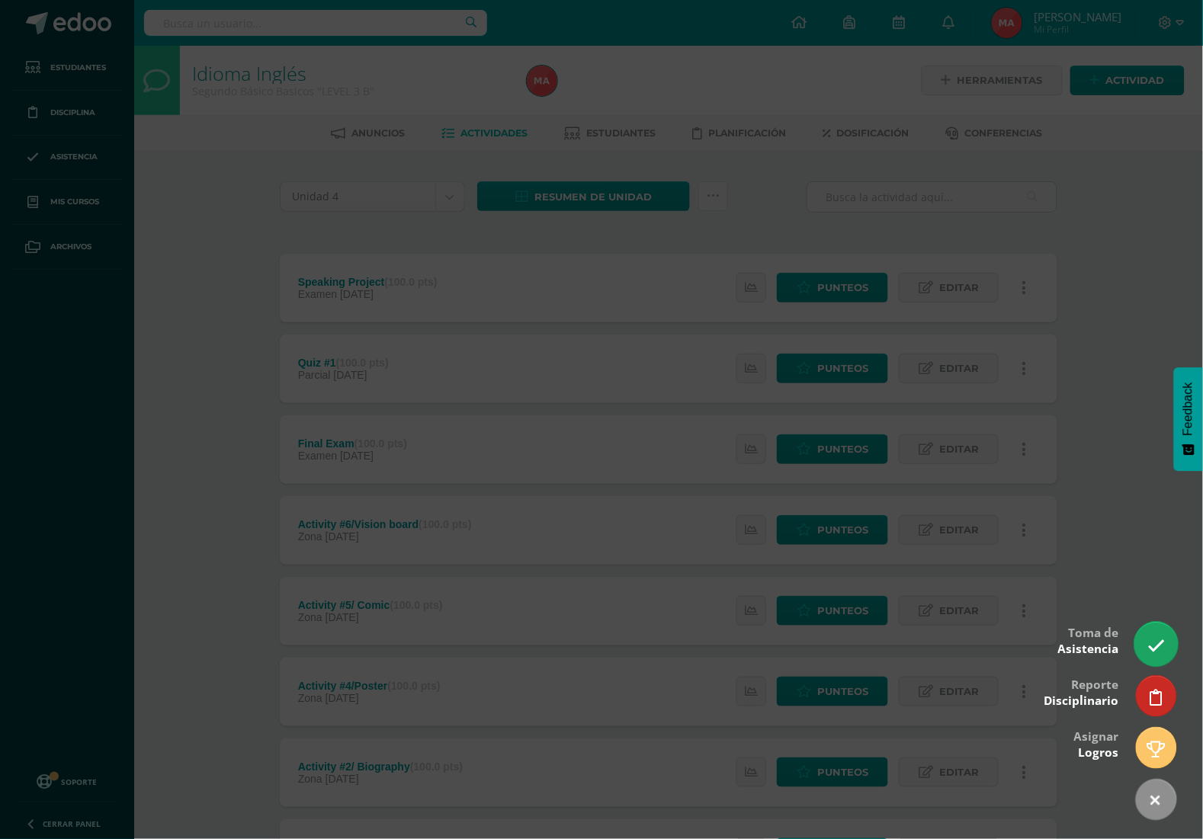
click at [1157, 630] on link at bounding box center [1155, 644] width 43 height 44
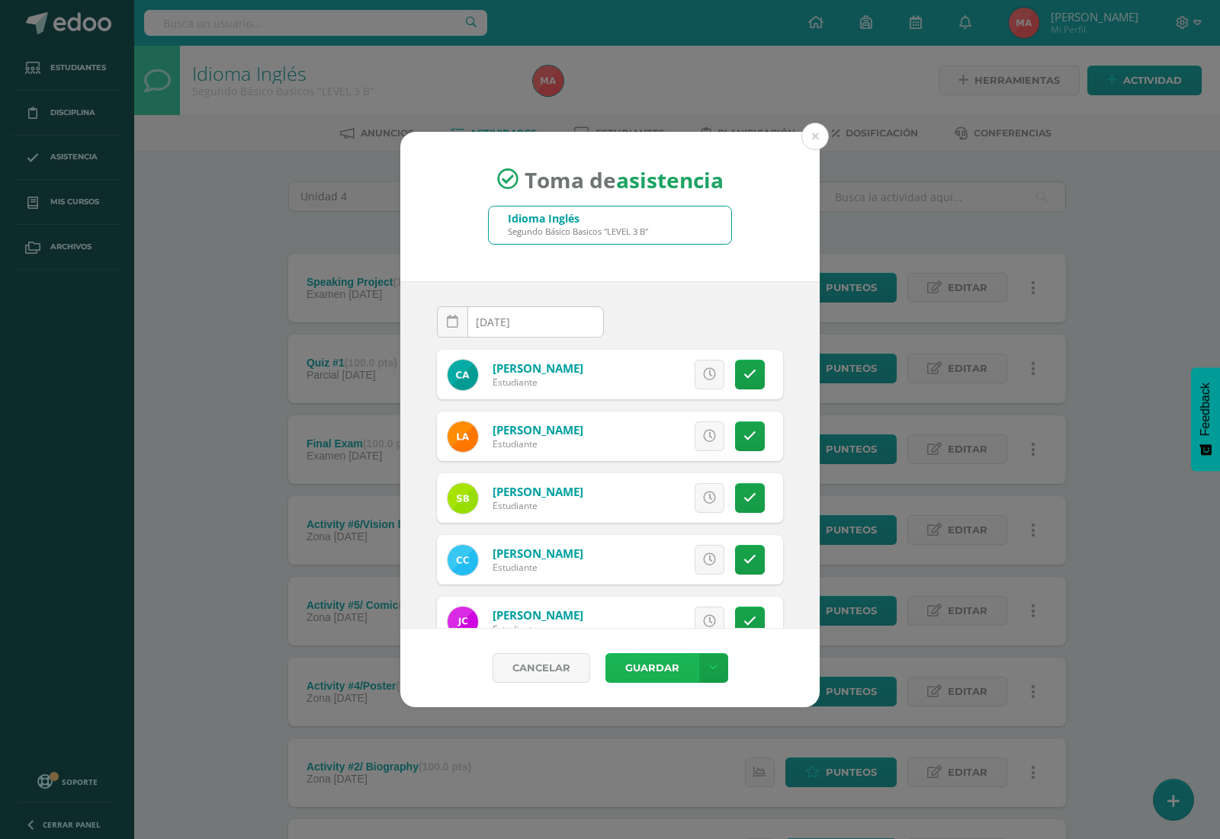
click at [667, 665] on button "Guardar" at bounding box center [651, 668] width 93 height 30
